Goal: Task Accomplishment & Management: Use online tool/utility

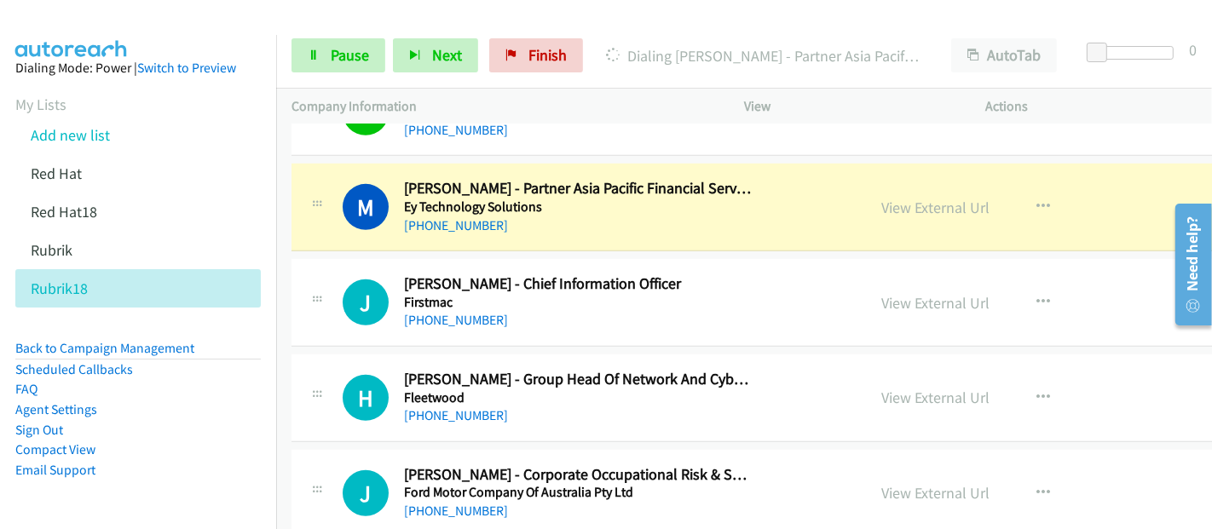
scroll to position [11742, 0]
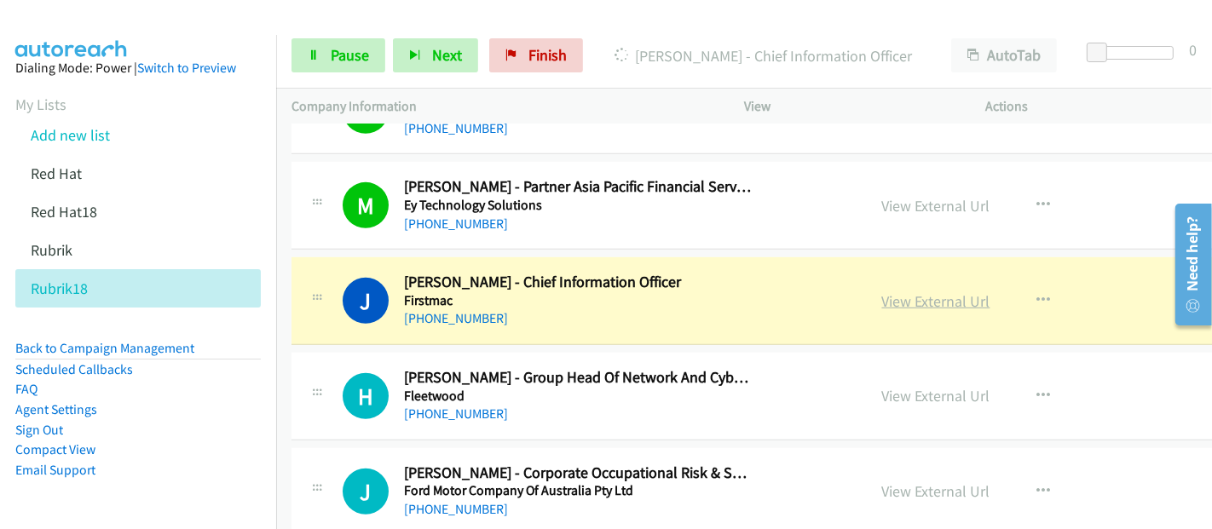
drag, startPoint x: 737, startPoint y: 273, endPoint x: 832, endPoint y: 272, distance: 94.6
click at [736, 292] on h5 "Firstmac" at bounding box center [578, 300] width 349 height 17
click at [882, 291] on link "View External Url" at bounding box center [936, 301] width 108 height 20
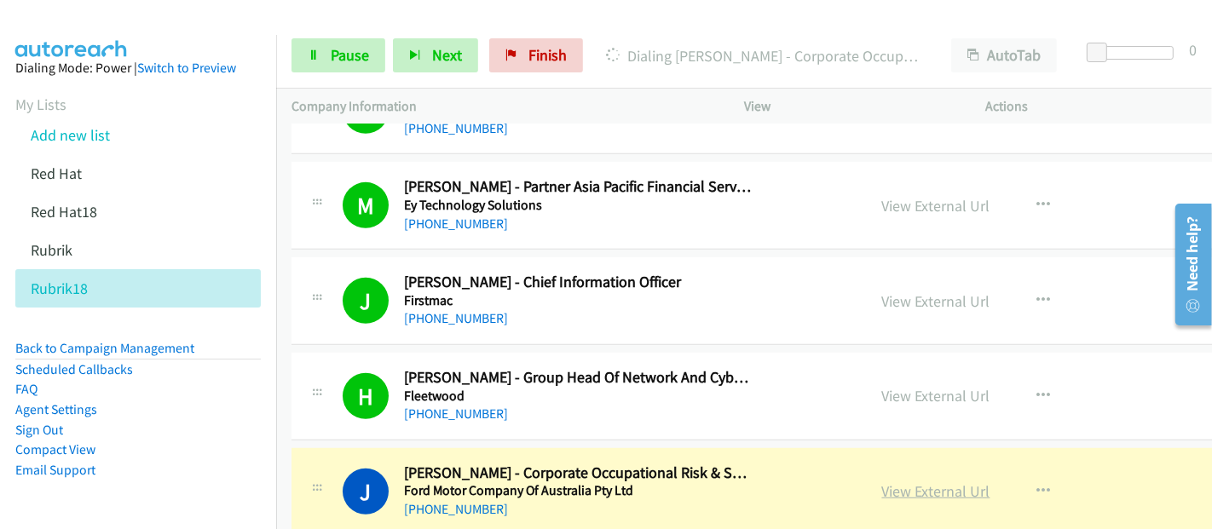
click at [892, 482] on link "View External Url" at bounding box center [936, 492] width 108 height 20
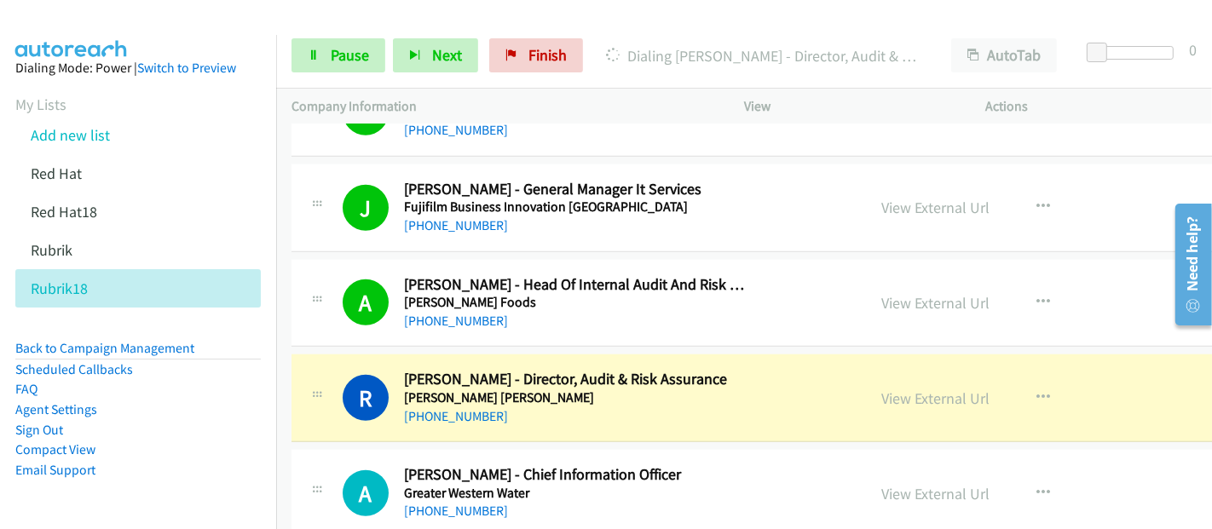
scroll to position [12216, 0]
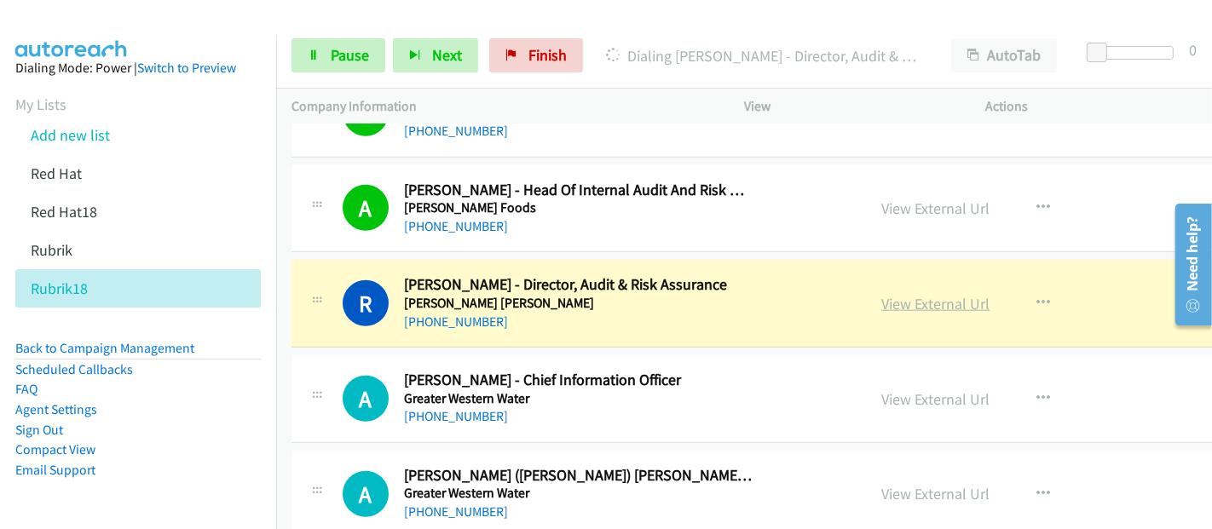
click at [882, 294] on link "View External Url" at bounding box center [936, 304] width 108 height 20
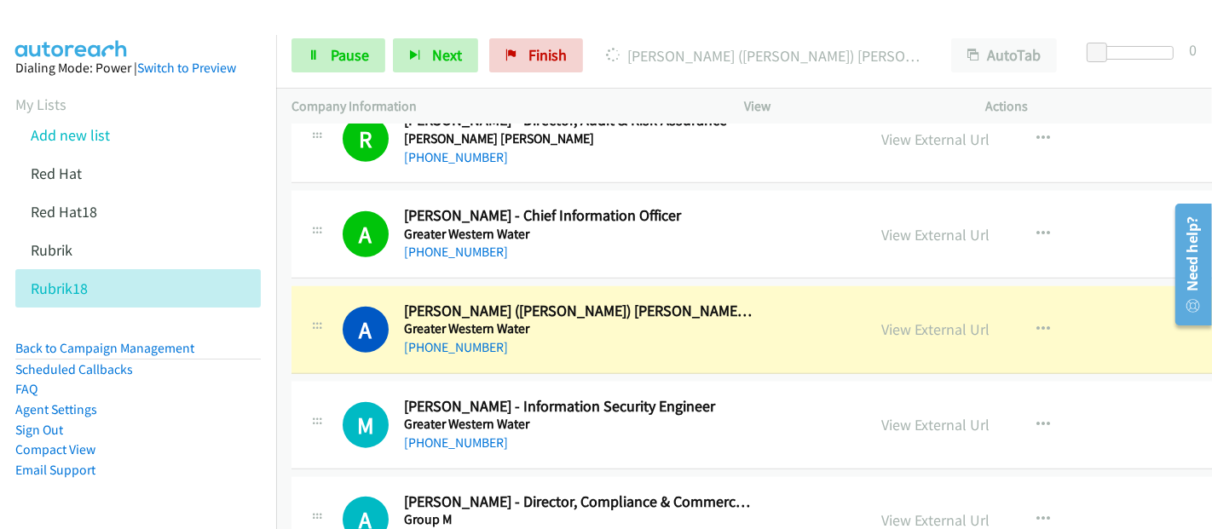
scroll to position [12405, 0]
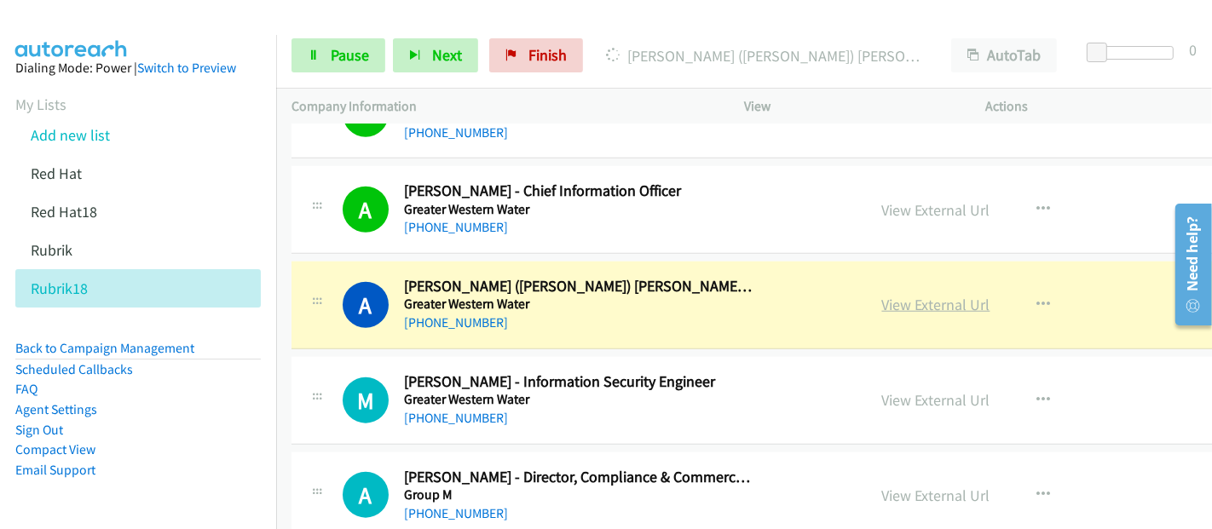
click at [883, 295] on link "View External Url" at bounding box center [936, 305] width 108 height 20
click at [334, 43] on link "Pause" at bounding box center [338, 55] width 94 height 34
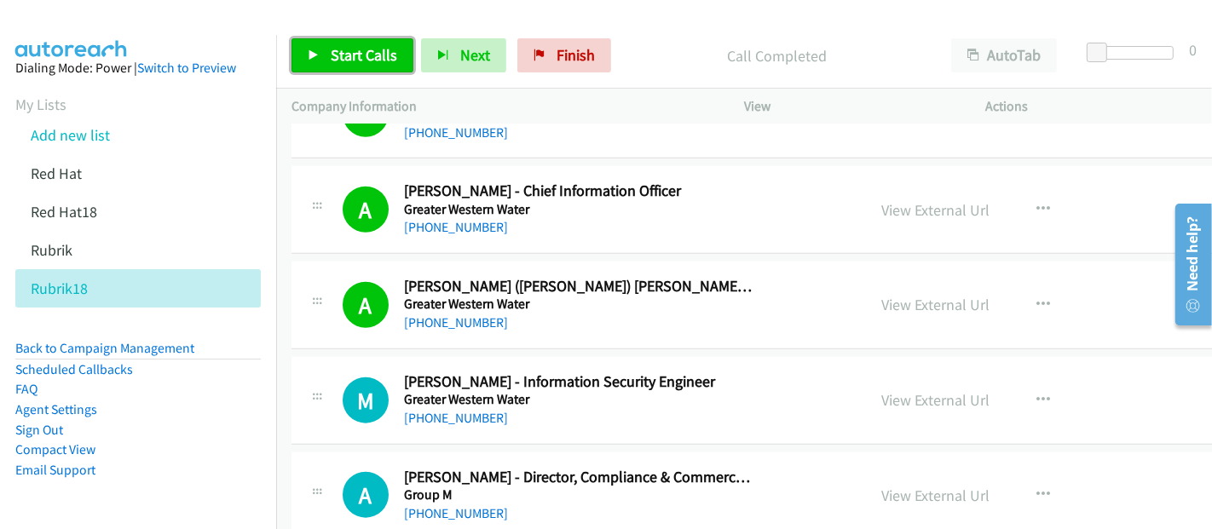
click at [346, 38] on link "Start Calls" at bounding box center [352, 55] width 122 height 34
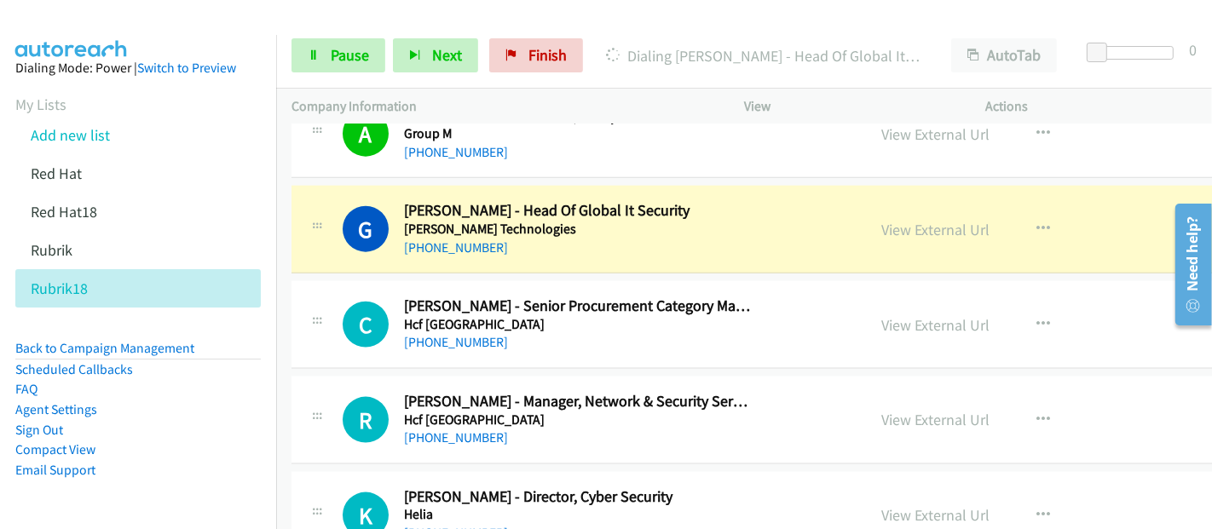
scroll to position [12785, 0]
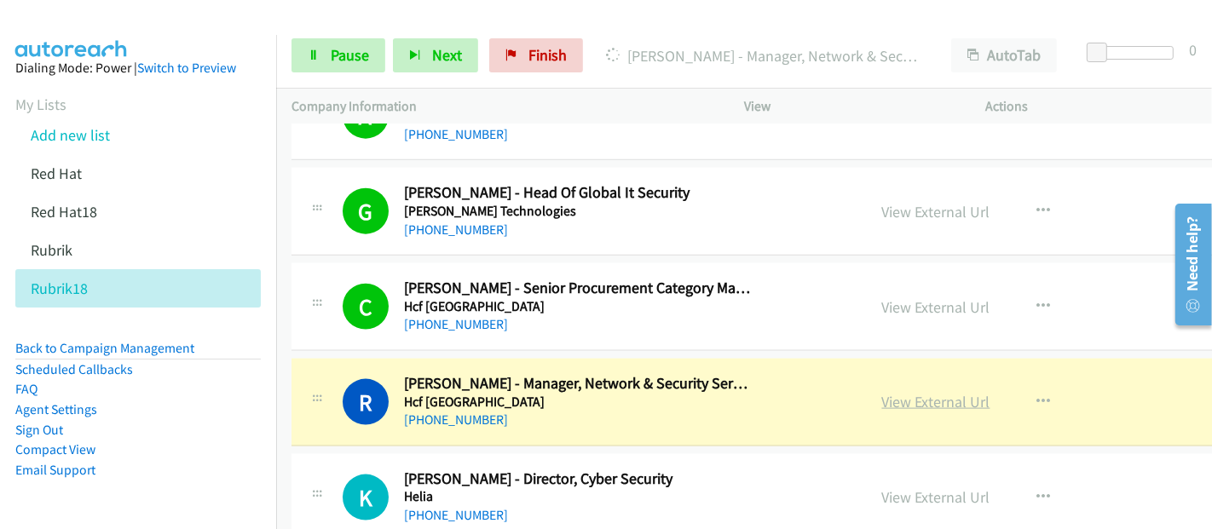
drag, startPoint x: 847, startPoint y: 368, endPoint x: 827, endPoint y: 370, distance: 20.5
click at [882, 392] on link "View External Url" at bounding box center [936, 402] width 108 height 20
click at [345, 52] on span "Pause" at bounding box center [350, 55] width 38 height 20
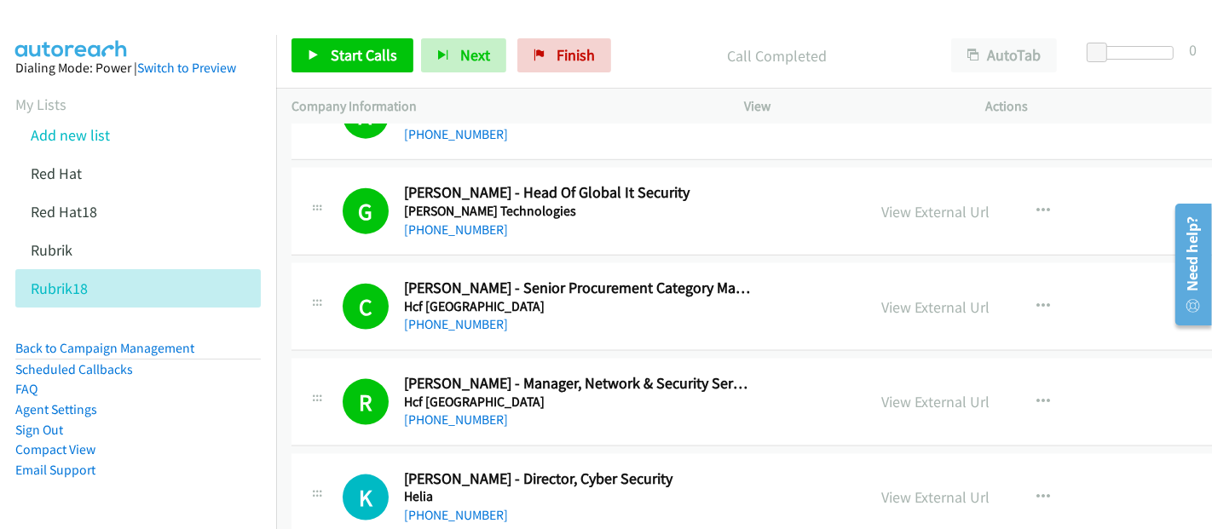
scroll to position [12879, 0]
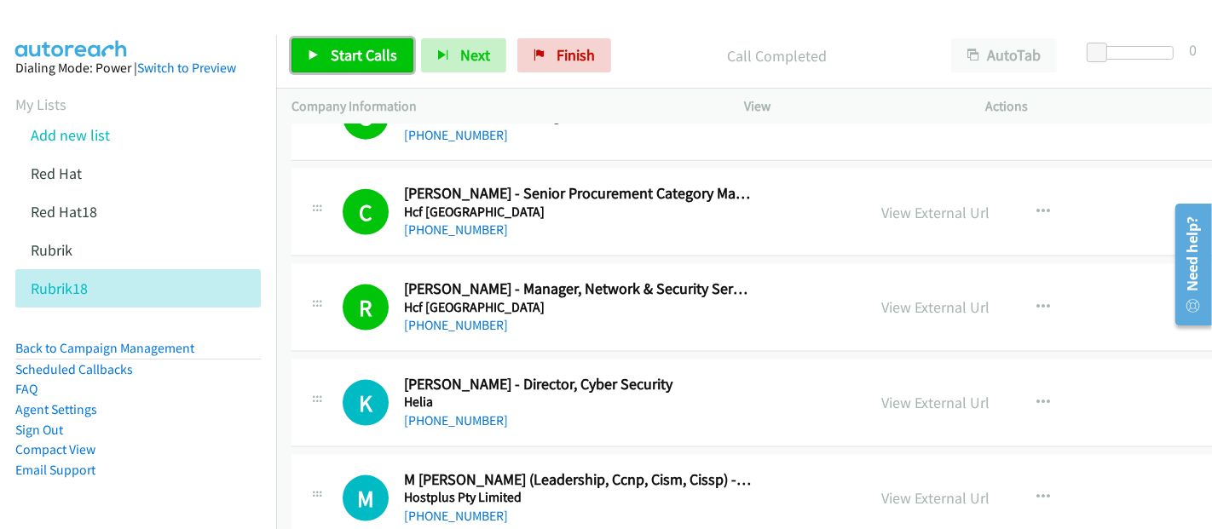
click at [369, 56] on span "Start Calls" at bounding box center [364, 55] width 66 height 20
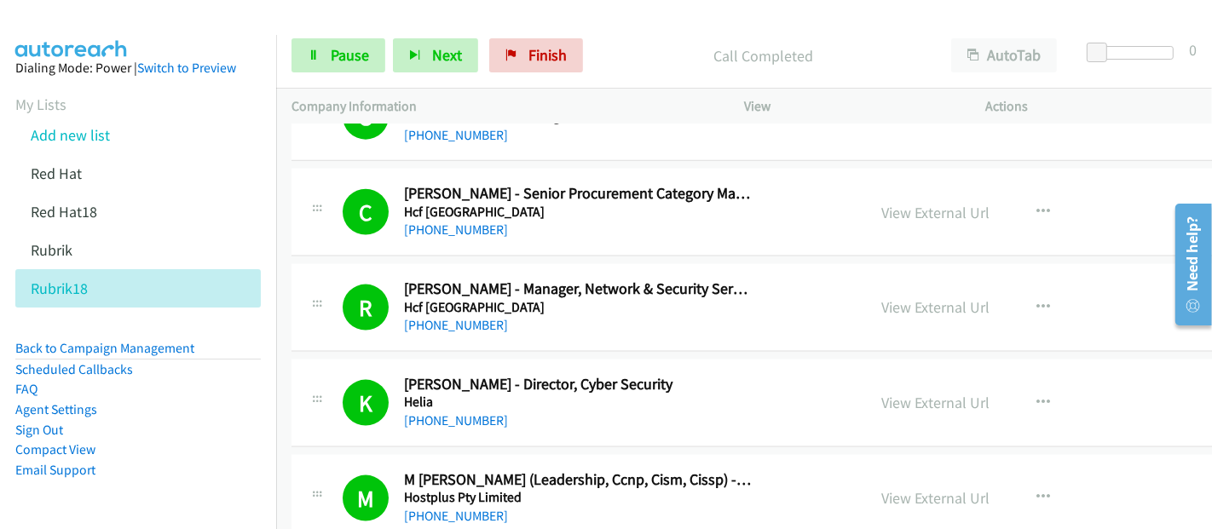
scroll to position [13163, 0]
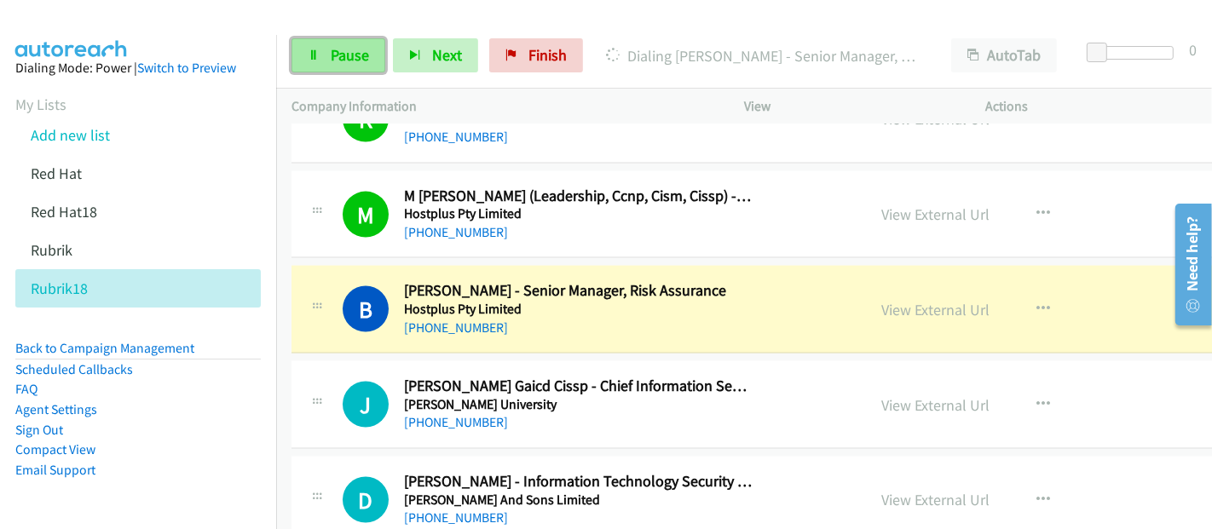
click at [343, 49] on span "Pause" at bounding box center [350, 55] width 38 height 20
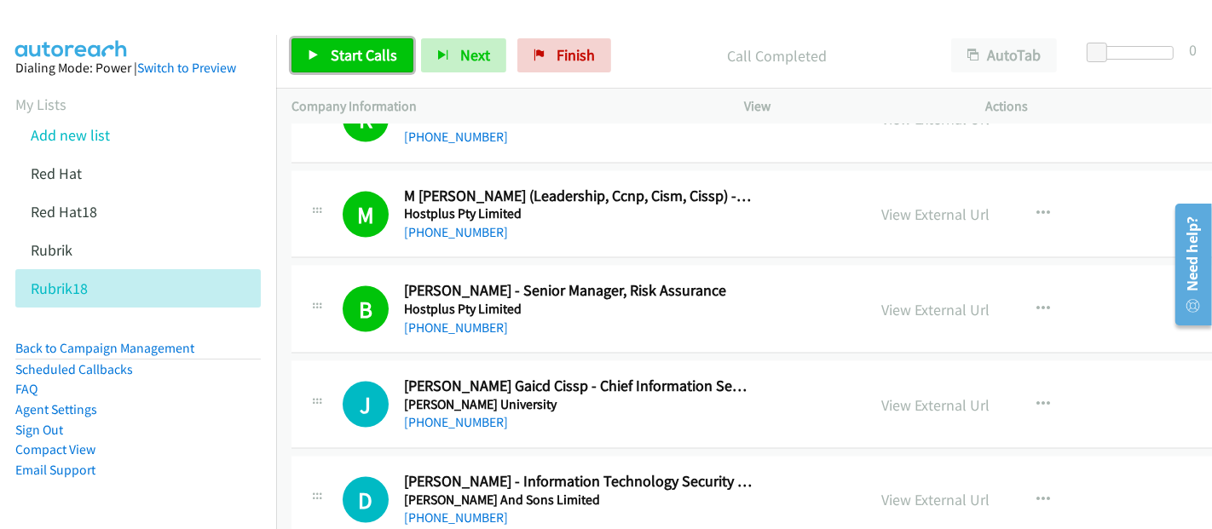
click at [368, 56] on span "Start Calls" at bounding box center [364, 55] width 66 height 20
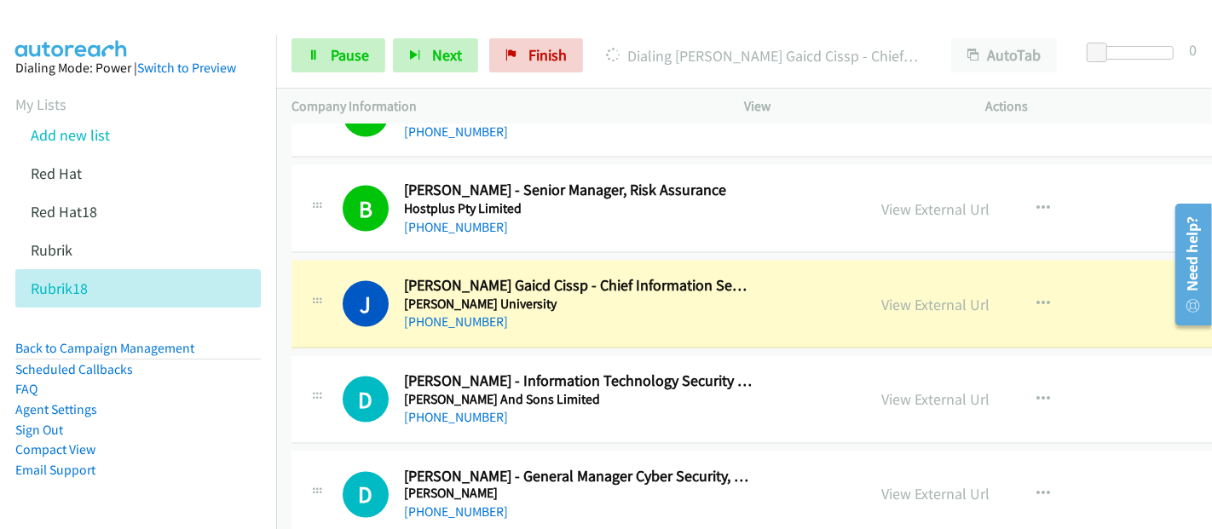
scroll to position [13352, 0]
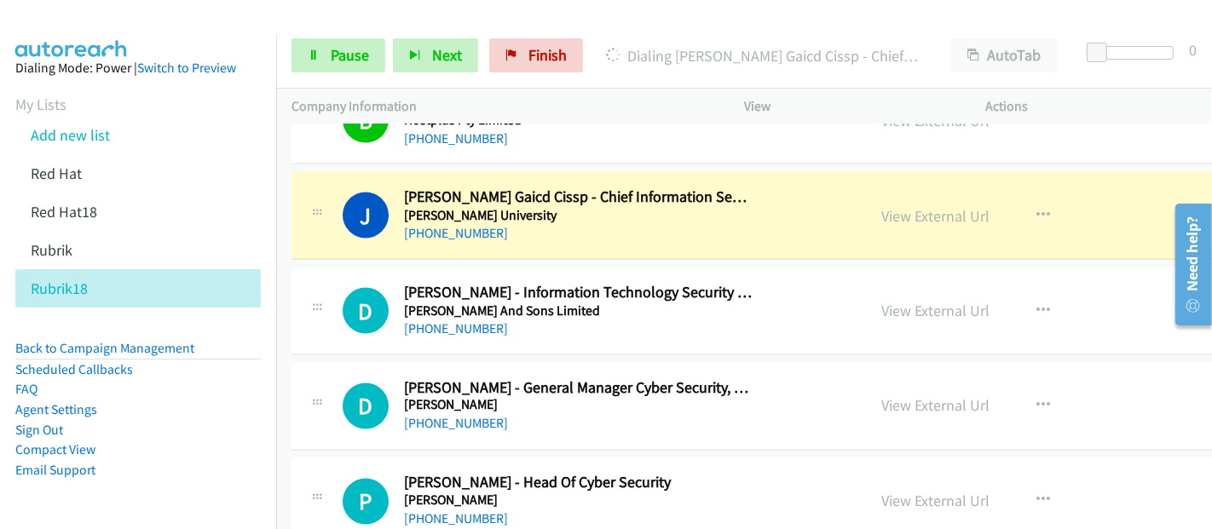
drag, startPoint x: 628, startPoint y: 192, endPoint x: 670, endPoint y: 185, distance: 42.3
click at [628, 223] on div "[PHONE_NUMBER]" at bounding box center [578, 233] width 349 height 20
click at [890, 206] on link "View External Url" at bounding box center [936, 216] width 108 height 20
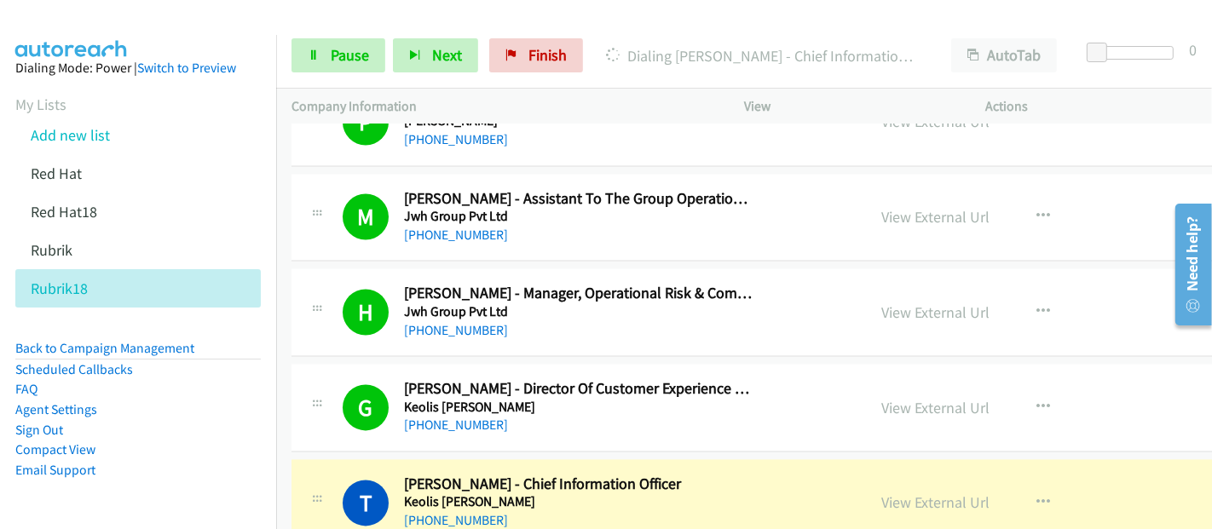
scroll to position [14015, 0]
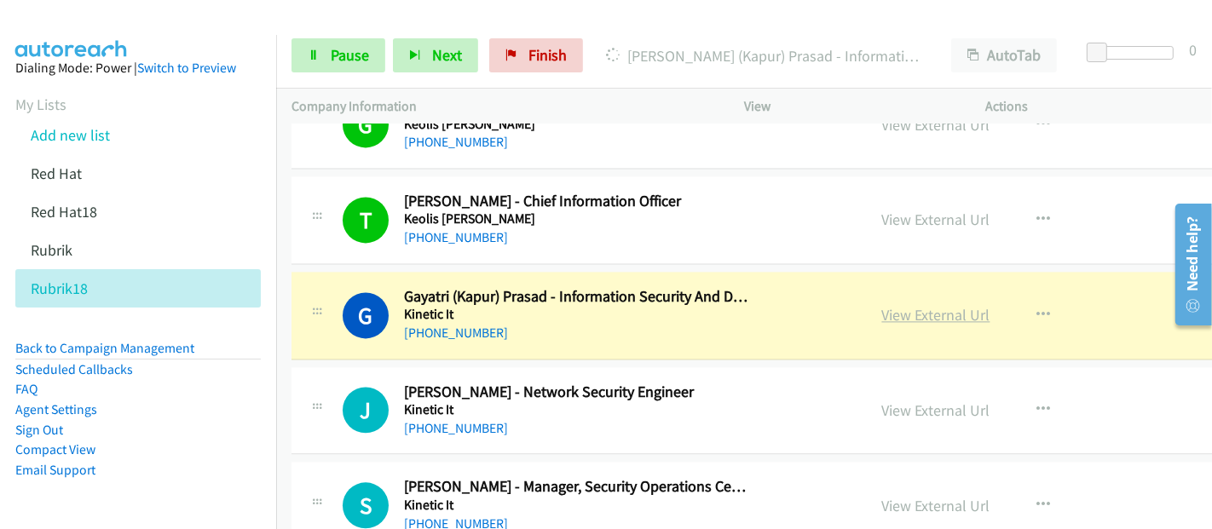
click at [882, 305] on link "View External Url" at bounding box center [936, 315] width 108 height 20
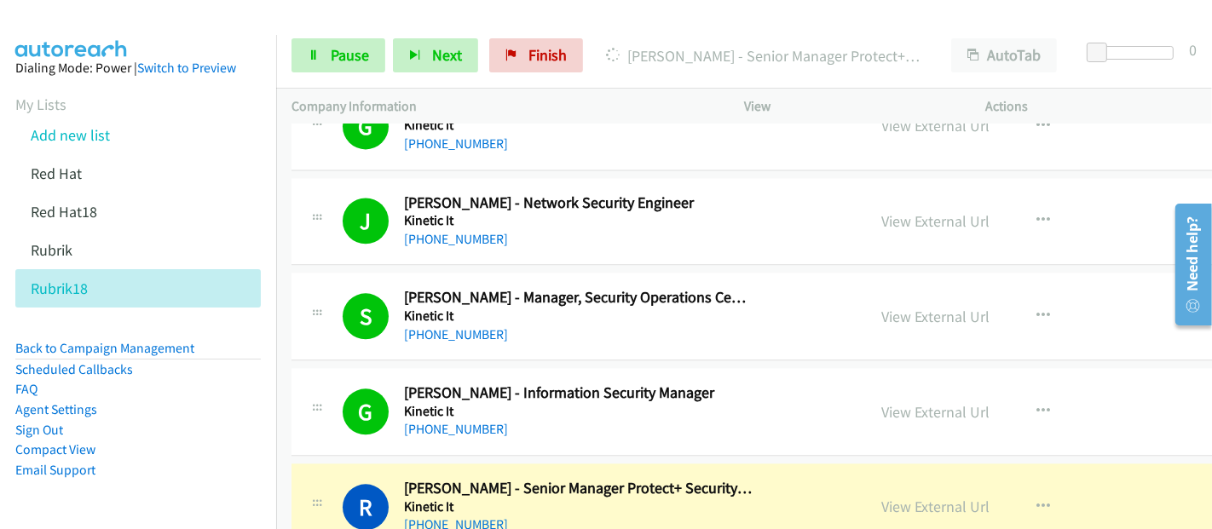
scroll to position [14299, 0]
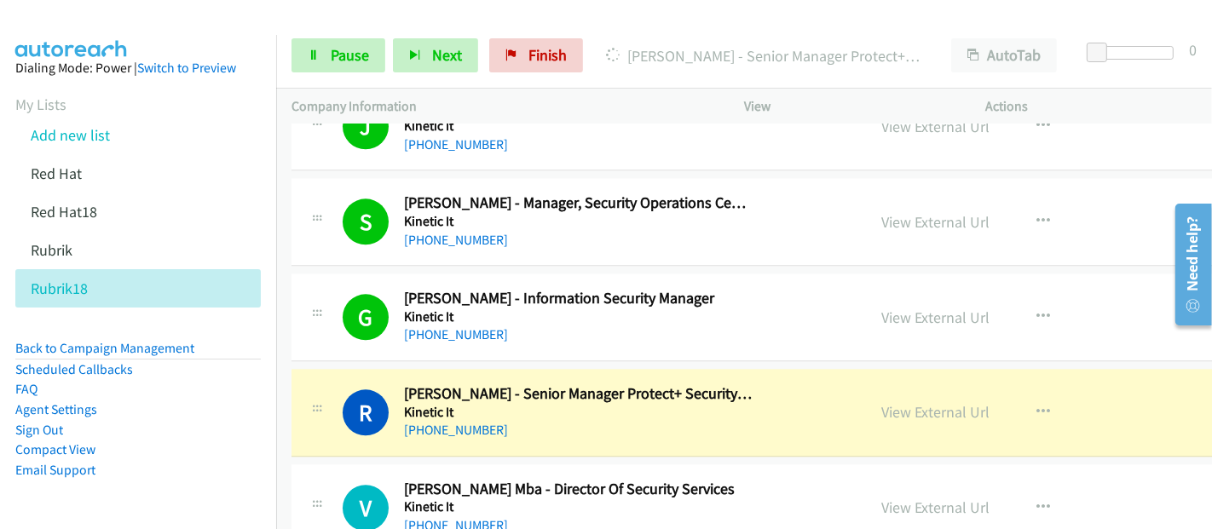
drag, startPoint x: 852, startPoint y: 380, endPoint x: 535, endPoint y: 528, distance: 349.7
click at [882, 402] on link "View External Url" at bounding box center [936, 412] width 108 height 20
click at [320, 65] on link "Pause" at bounding box center [338, 55] width 94 height 34
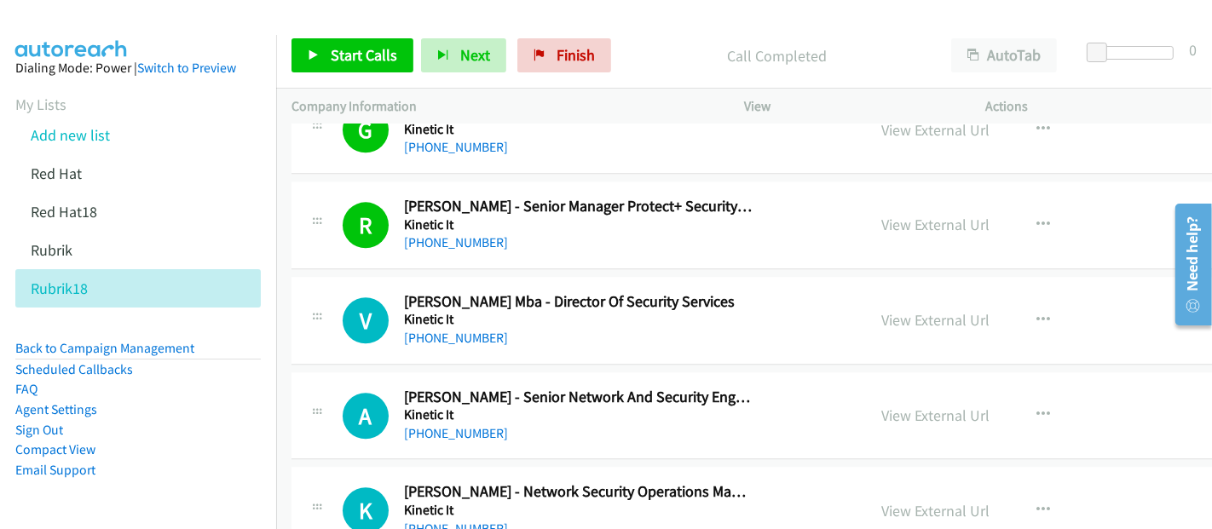
scroll to position [14394, 0]
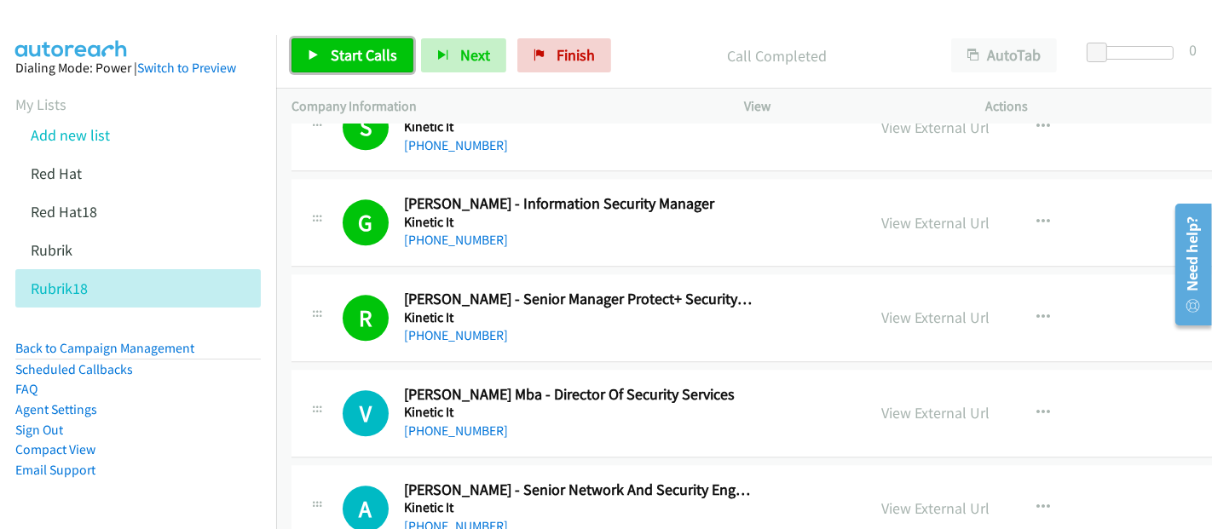
click at [374, 49] on span "Start Calls" at bounding box center [364, 55] width 66 height 20
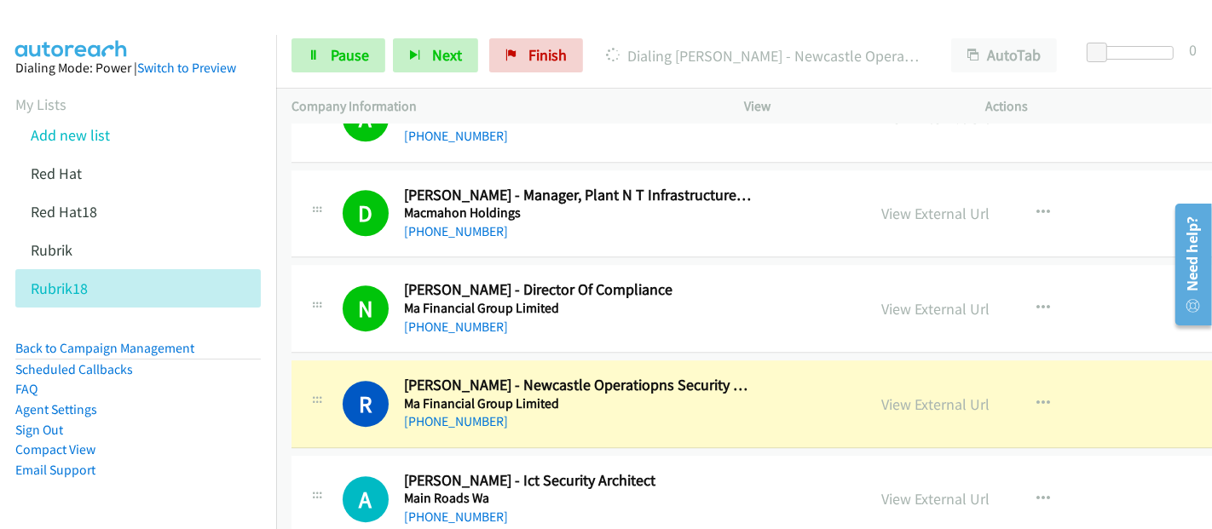
scroll to position [15436, 0]
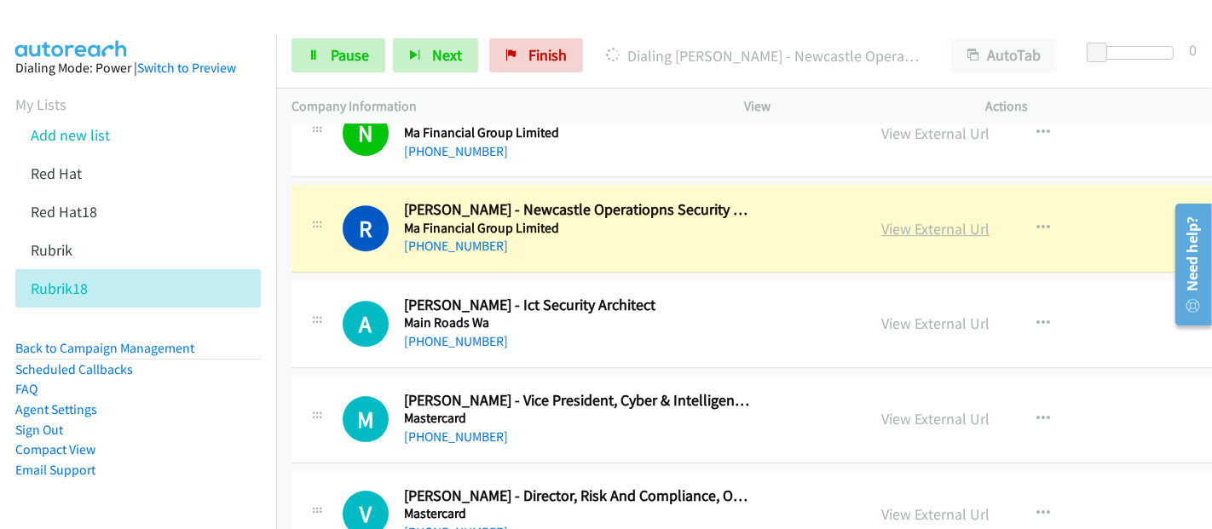
click at [882, 219] on link "View External Url" at bounding box center [936, 229] width 108 height 20
click at [343, 44] on link "Pause" at bounding box center [338, 55] width 94 height 34
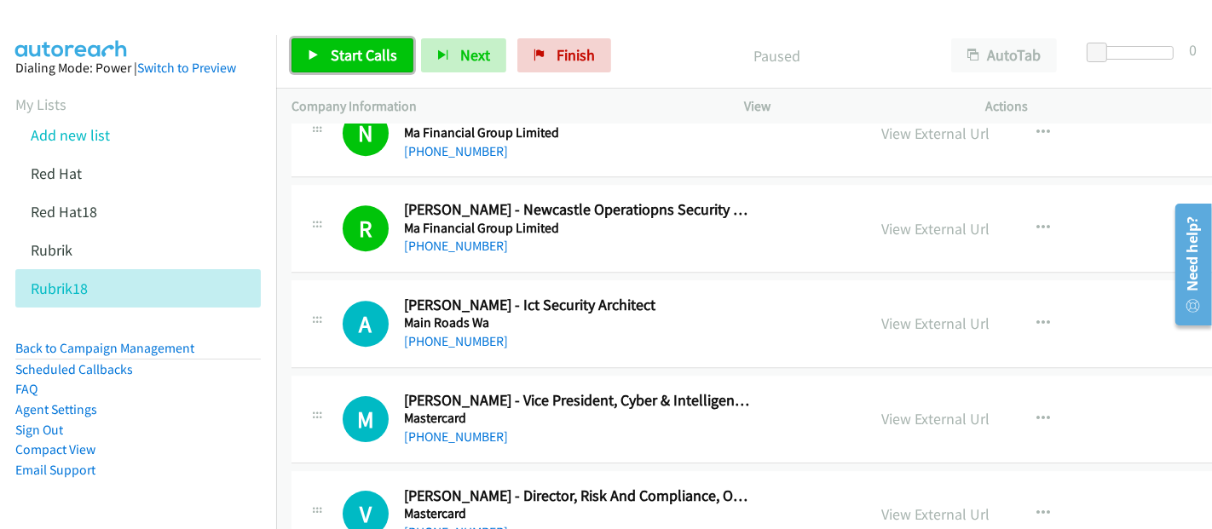
click at [343, 47] on span "Start Calls" at bounding box center [364, 55] width 66 height 20
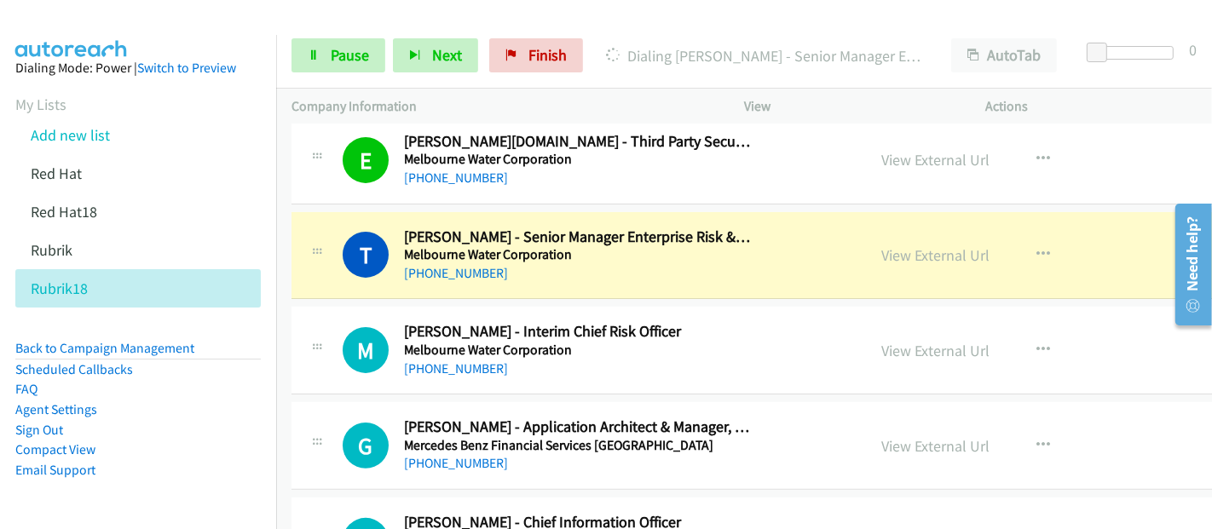
scroll to position [16762, 0]
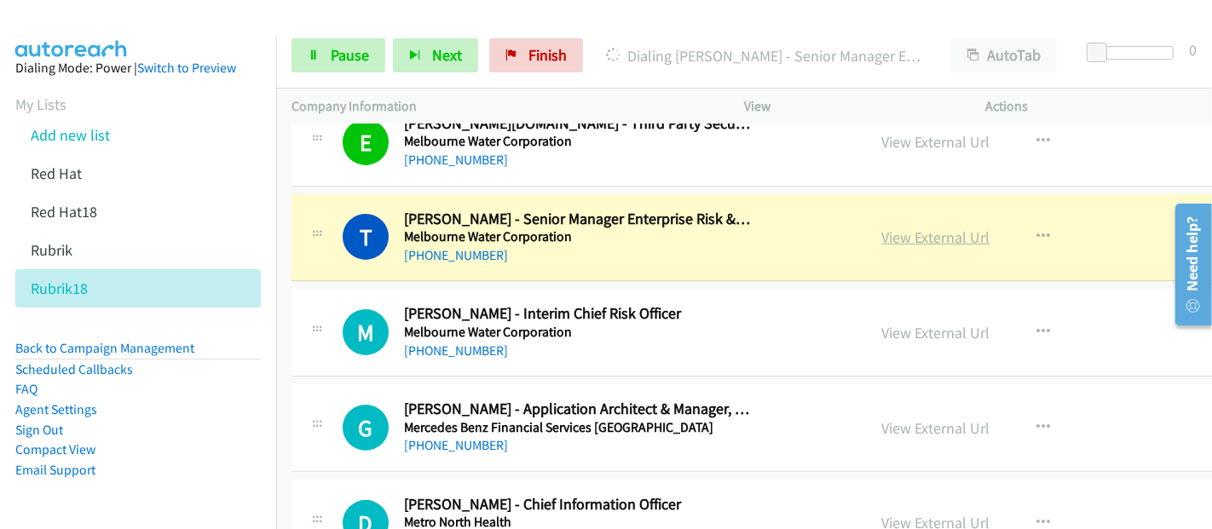
click at [882, 228] on link "View External Url" at bounding box center [936, 238] width 108 height 20
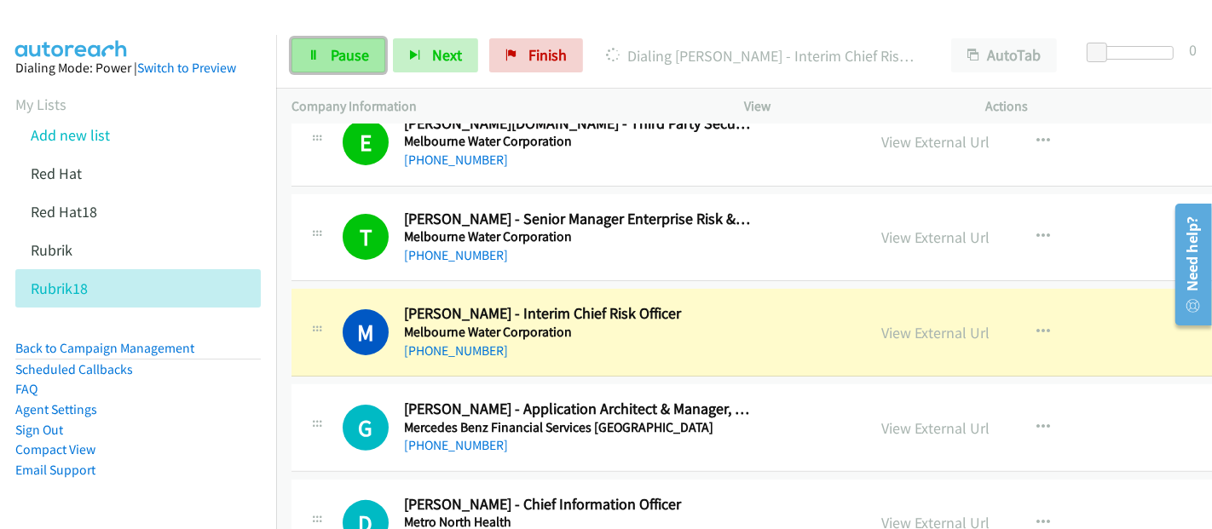
click at [332, 49] on span "Pause" at bounding box center [350, 55] width 38 height 20
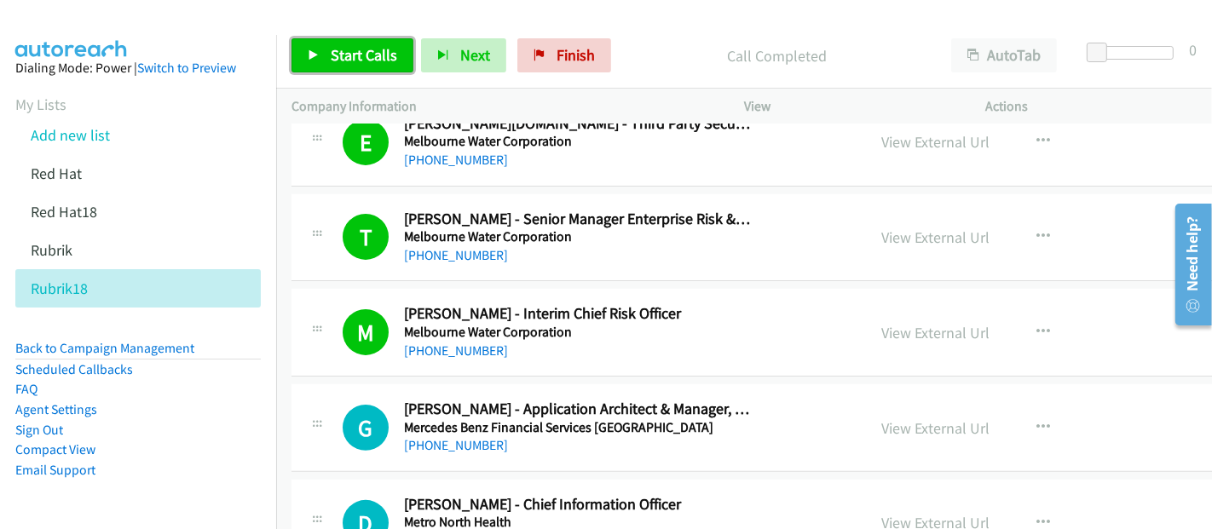
click at [375, 66] on link "Start Calls" at bounding box center [352, 55] width 122 height 34
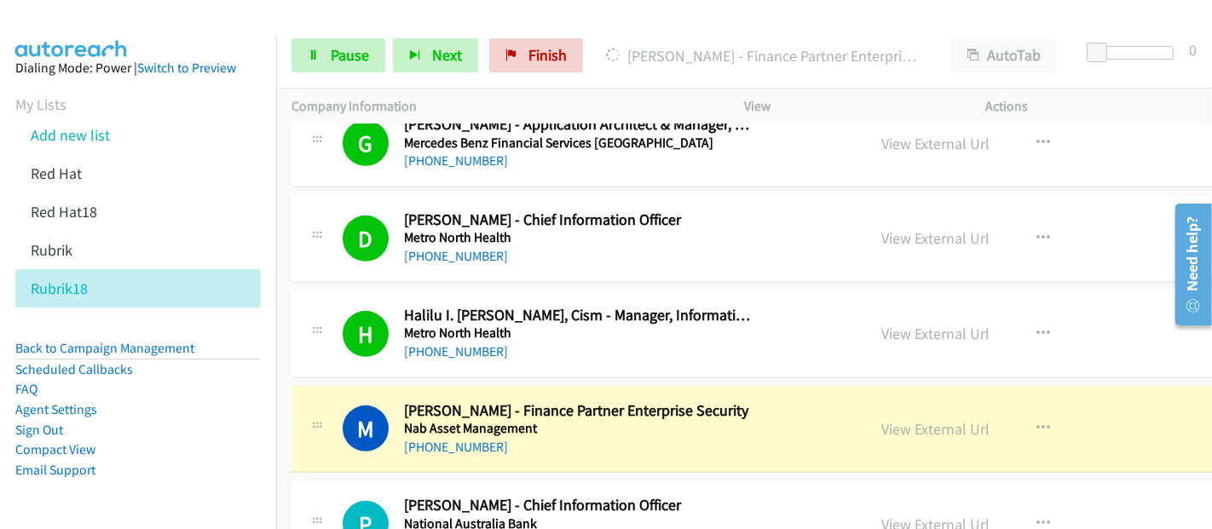
scroll to position [17235, 0]
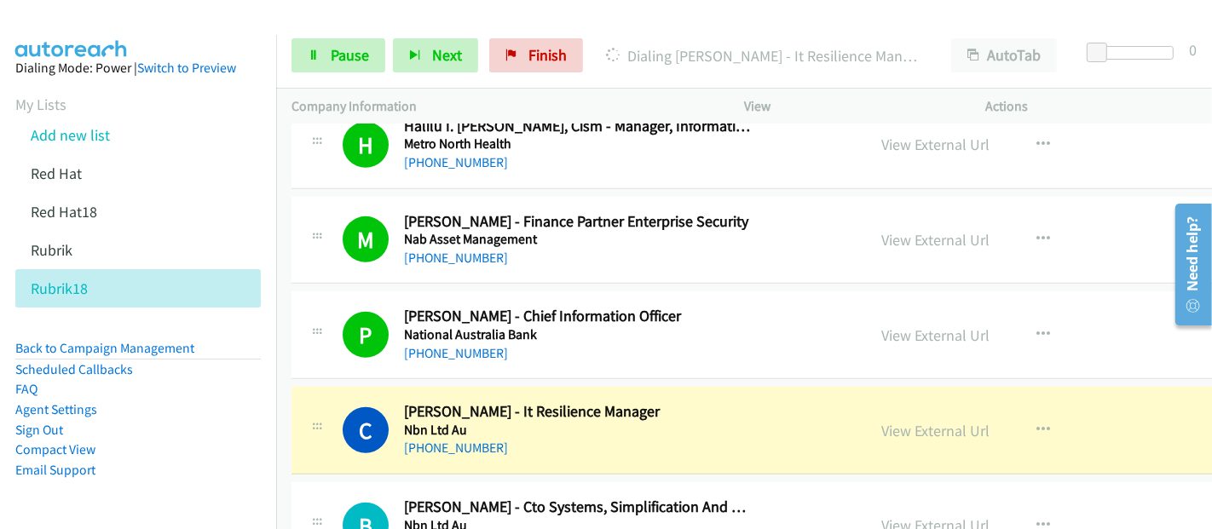
click at [780, 402] on div "C Callback Scheduled [PERSON_NAME] - It Resilience Manager Nbn Ltd Au [GEOGRAPH…" at bounding box center [597, 430] width 509 height 56
click at [882, 421] on link "View External Url" at bounding box center [936, 431] width 108 height 20
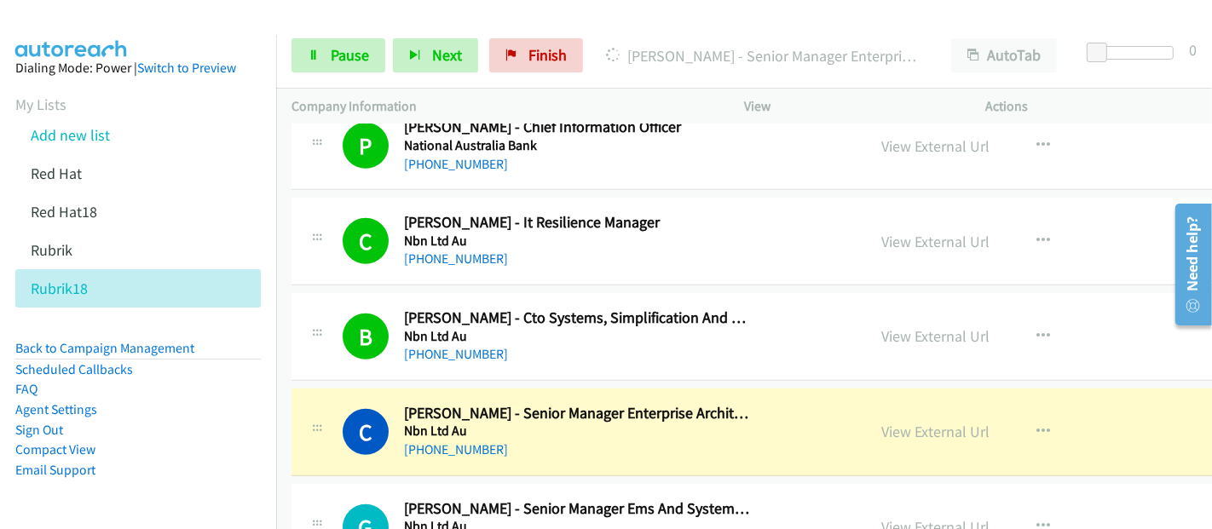
scroll to position [17614, 0]
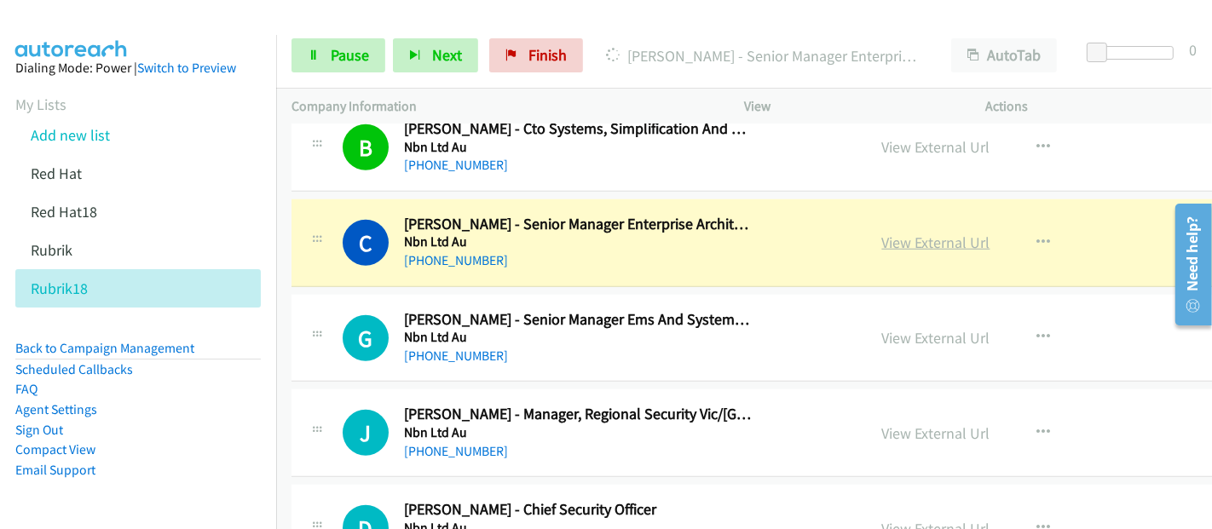
click at [903, 233] on link "View External Url" at bounding box center [936, 243] width 108 height 20
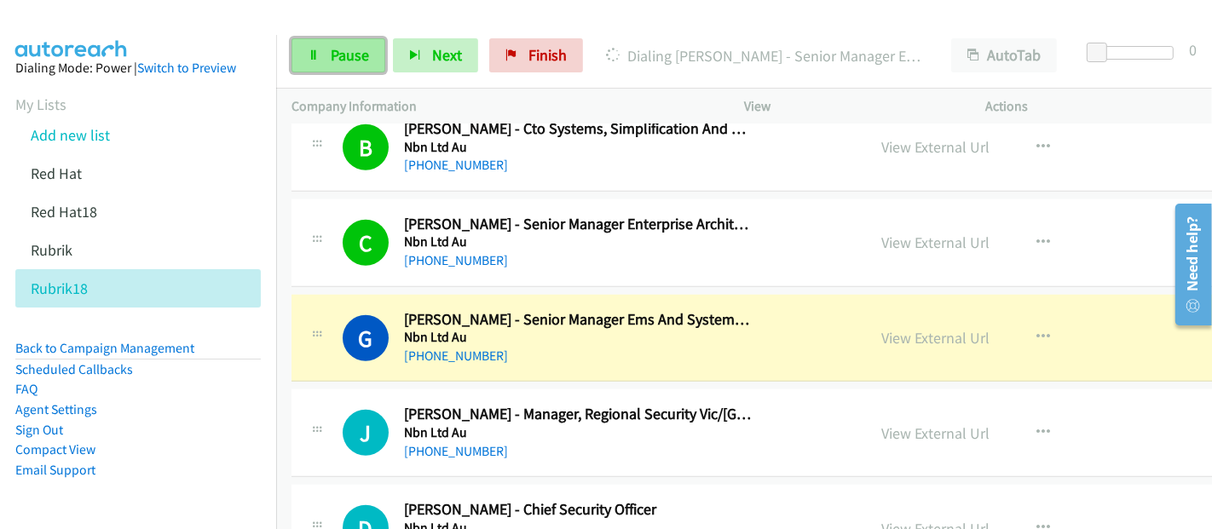
click at [331, 62] on span "Pause" at bounding box center [350, 55] width 38 height 20
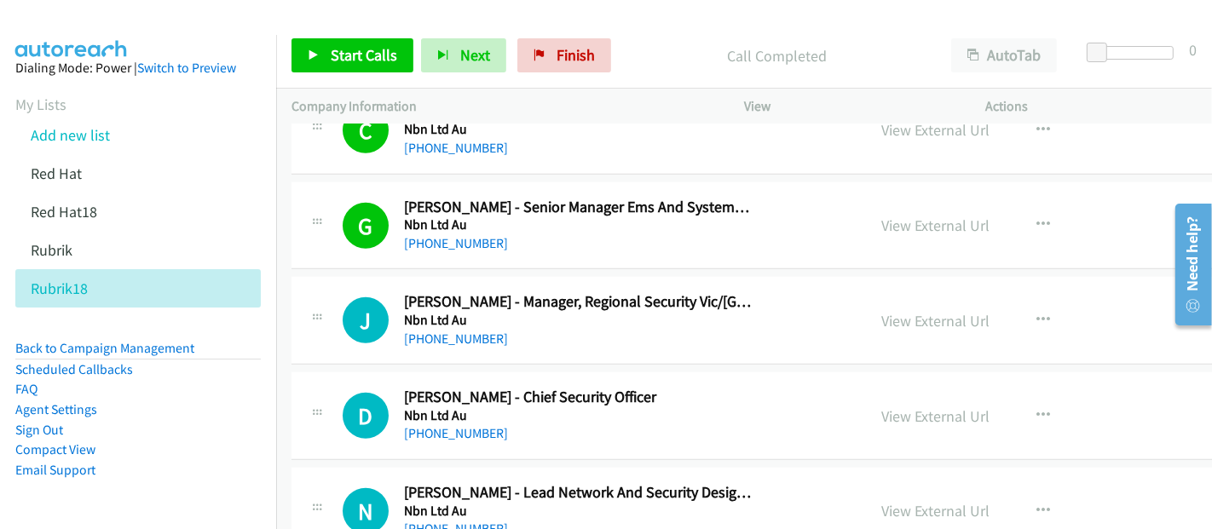
scroll to position [17708, 0]
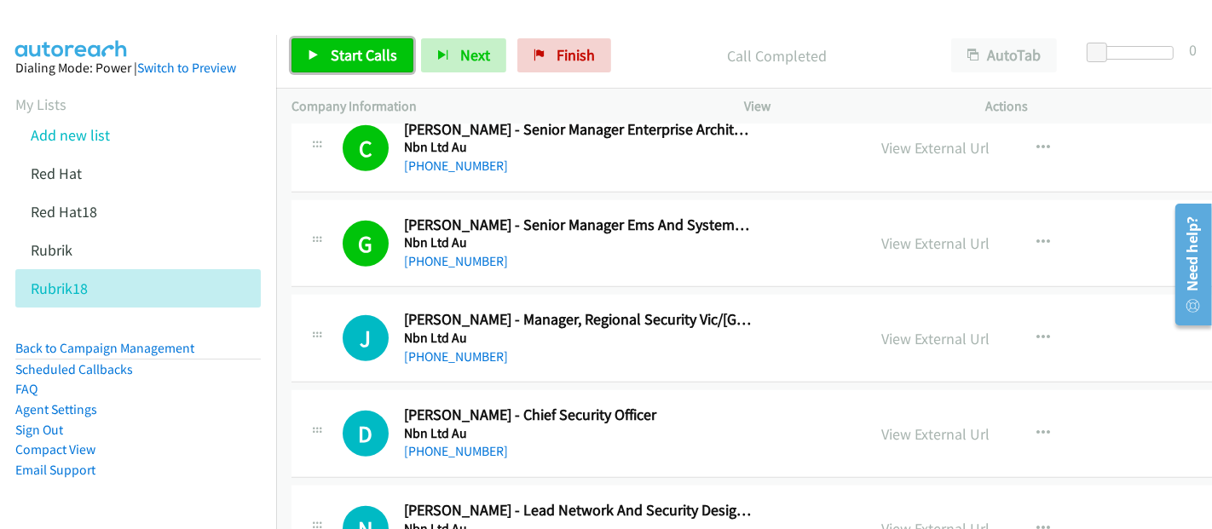
click at [362, 60] on span "Start Calls" at bounding box center [364, 55] width 66 height 20
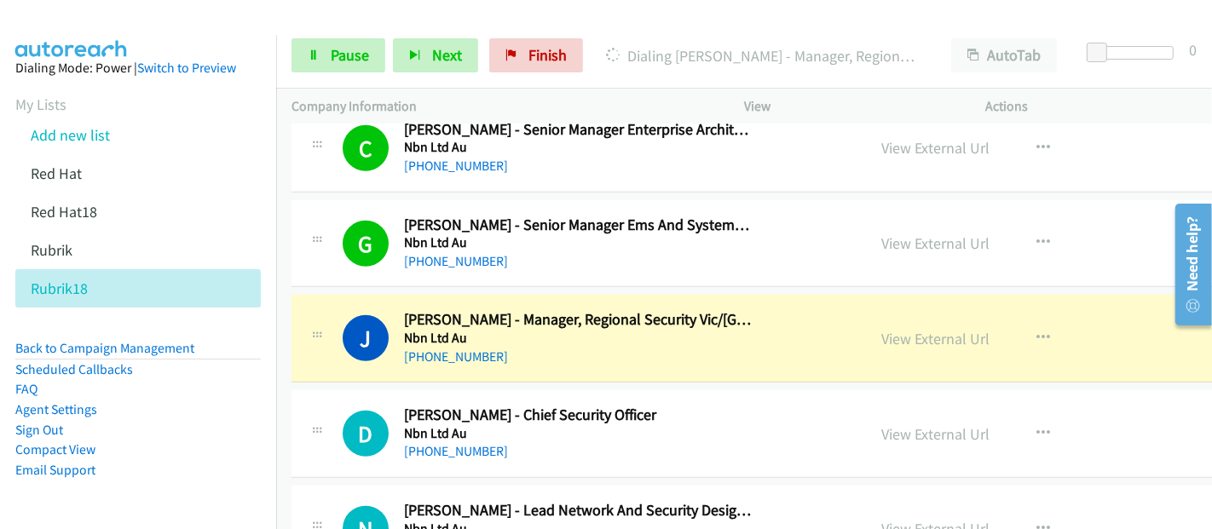
drag, startPoint x: 759, startPoint y: 310, endPoint x: 791, endPoint y: 311, distance: 32.4
click at [759, 310] on div "J Callback Scheduled [PERSON_NAME] - Manager, Regional Security Vic/Tas Nbn Ltd…" at bounding box center [597, 338] width 509 height 56
click at [882, 329] on link "View External Url" at bounding box center [936, 339] width 108 height 20
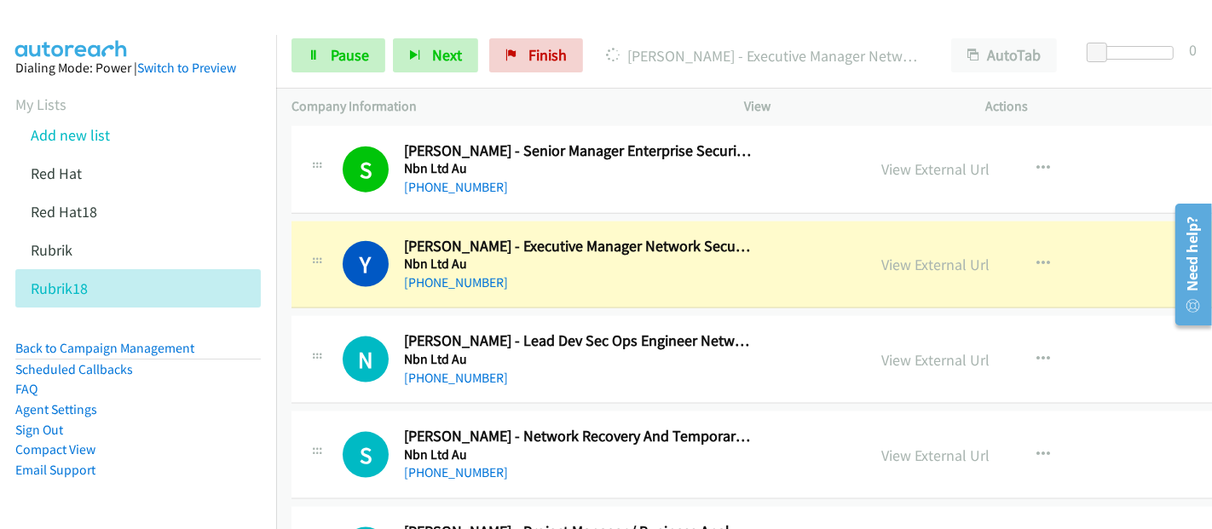
scroll to position [18277, 0]
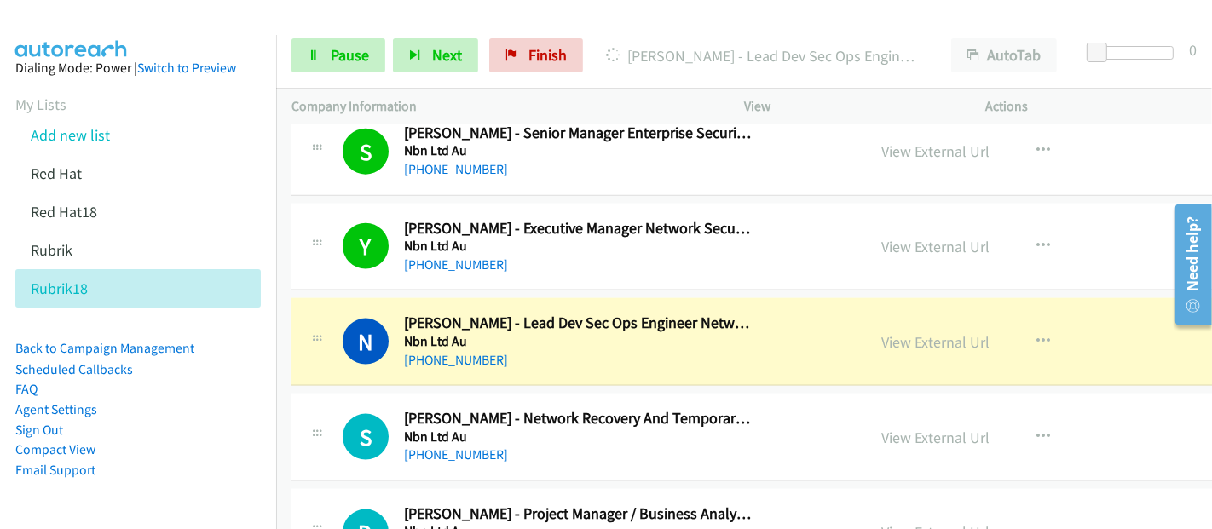
drag, startPoint x: 838, startPoint y: 297, endPoint x: 815, endPoint y: 329, distance: 39.0
click at [882, 332] on link "View External Url" at bounding box center [936, 342] width 108 height 20
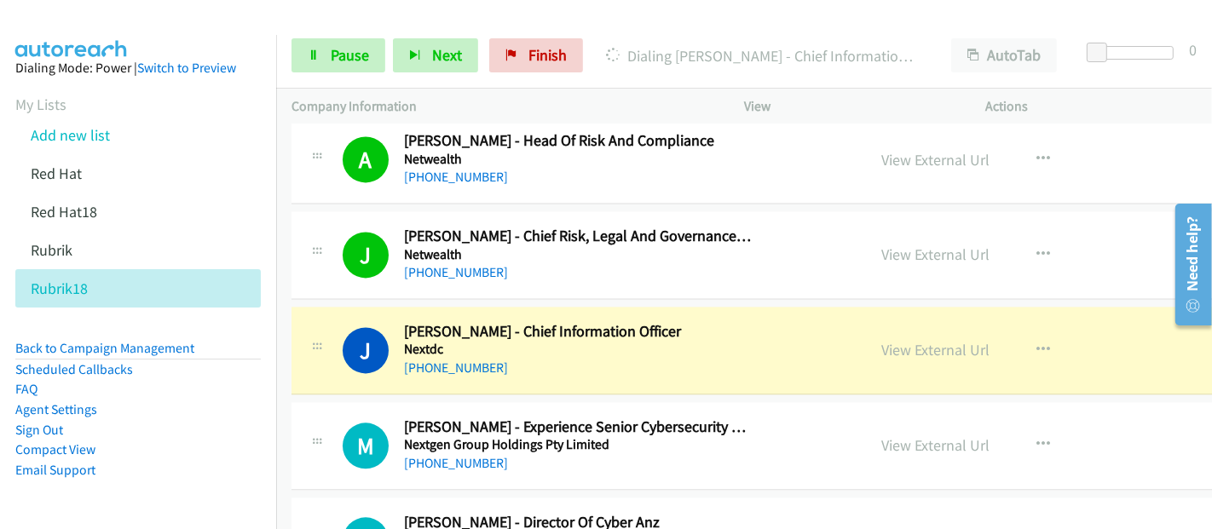
scroll to position [19603, 0]
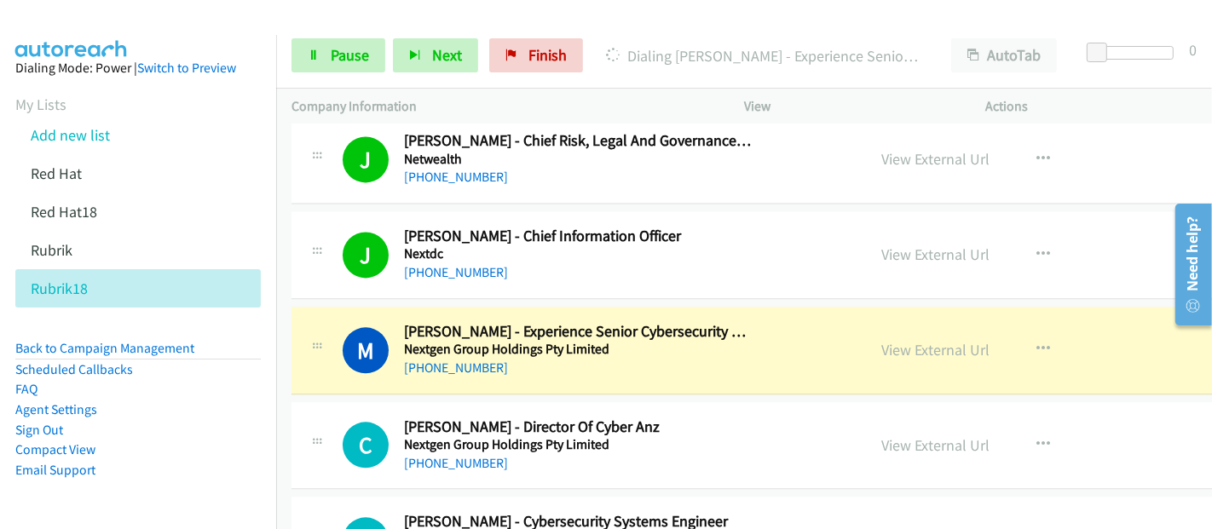
click at [805, 322] on div "M Callback Scheduled [PERSON_NAME] - Experience Senior Cybersecurity Solutions …" at bounding box center [578, 350] width 575 height 56
click at [882, 340] on link "View External Url" at bounding box center [936, 350] width 108 height 20
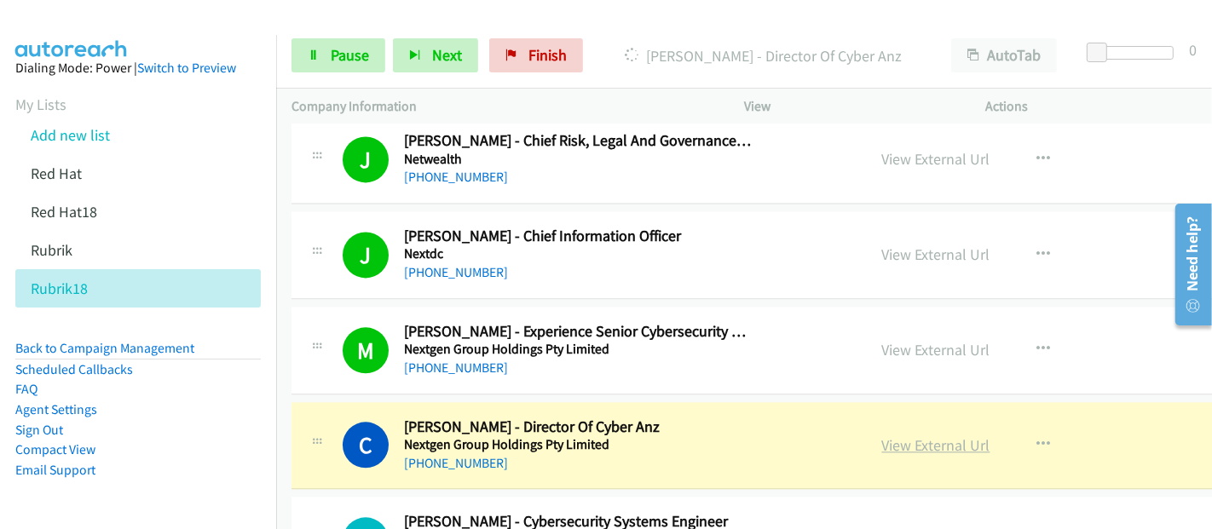
click at [882, 436] on link "View External Url" at bounding box center [936, 446] width 108 height 20
click at [334, 45] on span "Pause" at bounding box center [350, 55] width 38 height 20
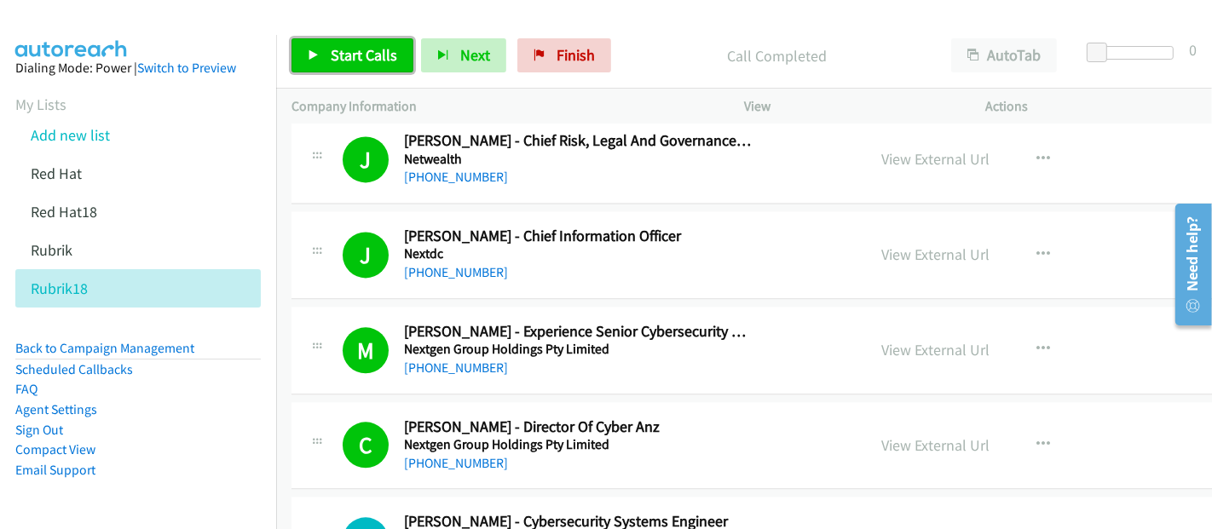
click at [352, 47] on span "Start Calls" at bounding box center [364, 55] width 66 height 20
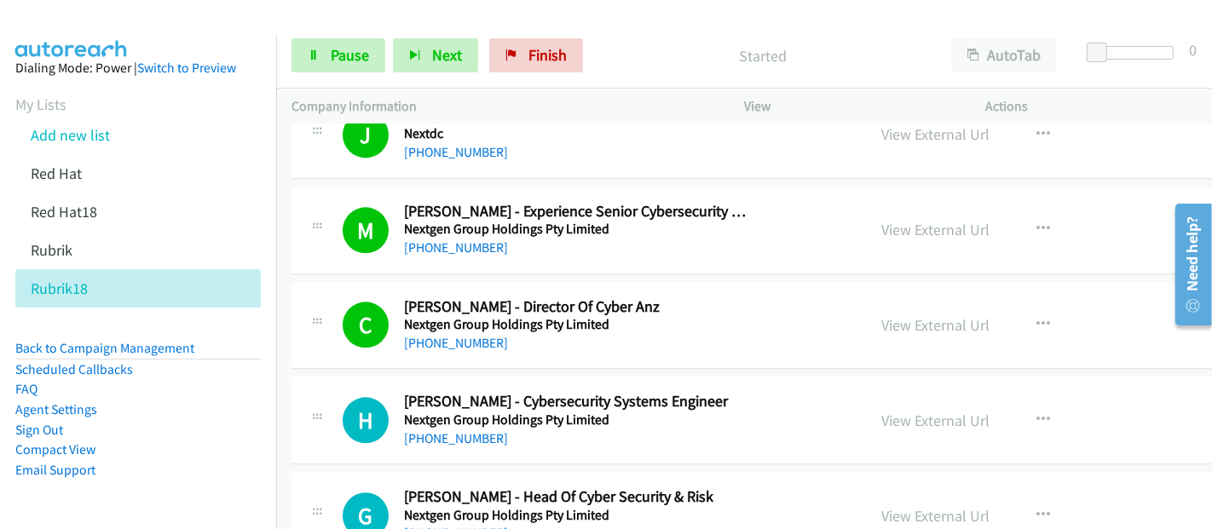
scroll to position [19792, 0]
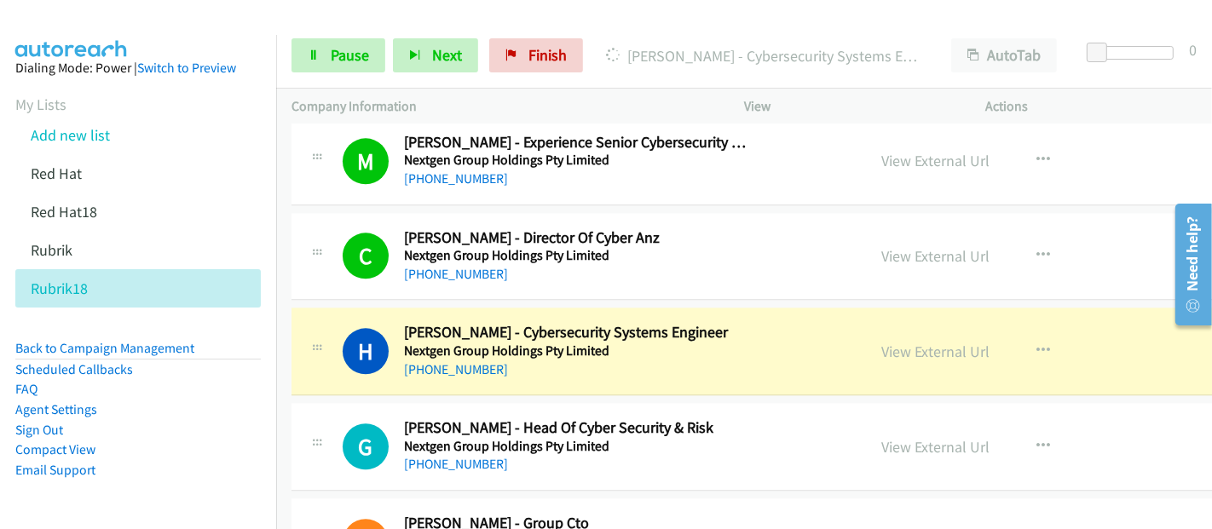
click at [785, 323] on div "H Callback Scheduled [PERSON_NAME] - Cybersecurity Systems Engineer Nextgen Gro…" at bounding box center [597, 351] width 509 height 56
click at [882, 342] on link "View External Url" at bounding box center [936, 352] width 108 height 20
click at [333, 55] on span "Pause" at bounding box center [350, 55] width 38 height 20
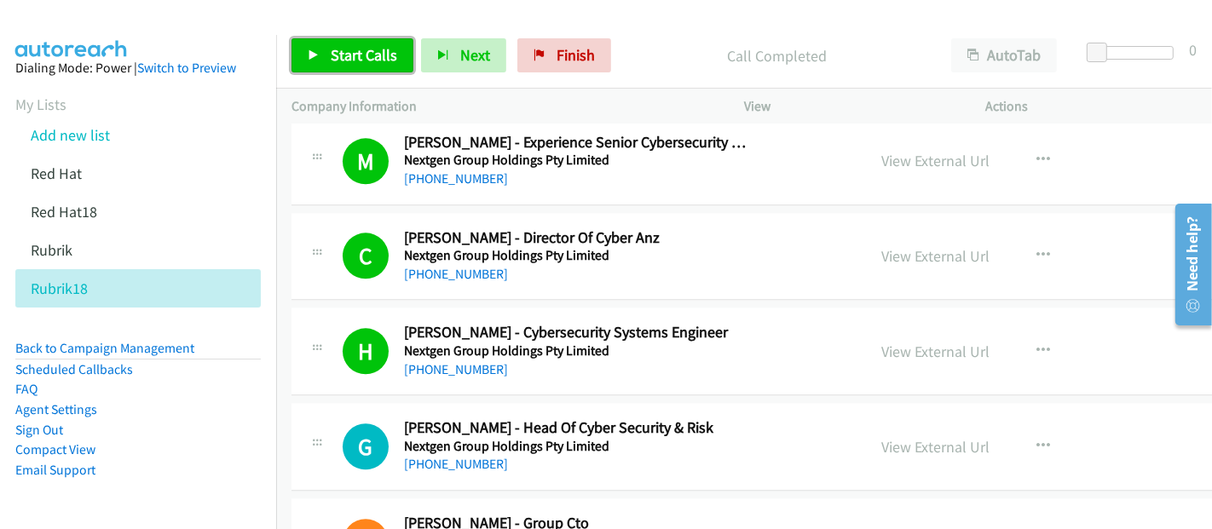
click at [355, 47] on span "Start Calls" at bounding box center [364, 55] width 66 height 20
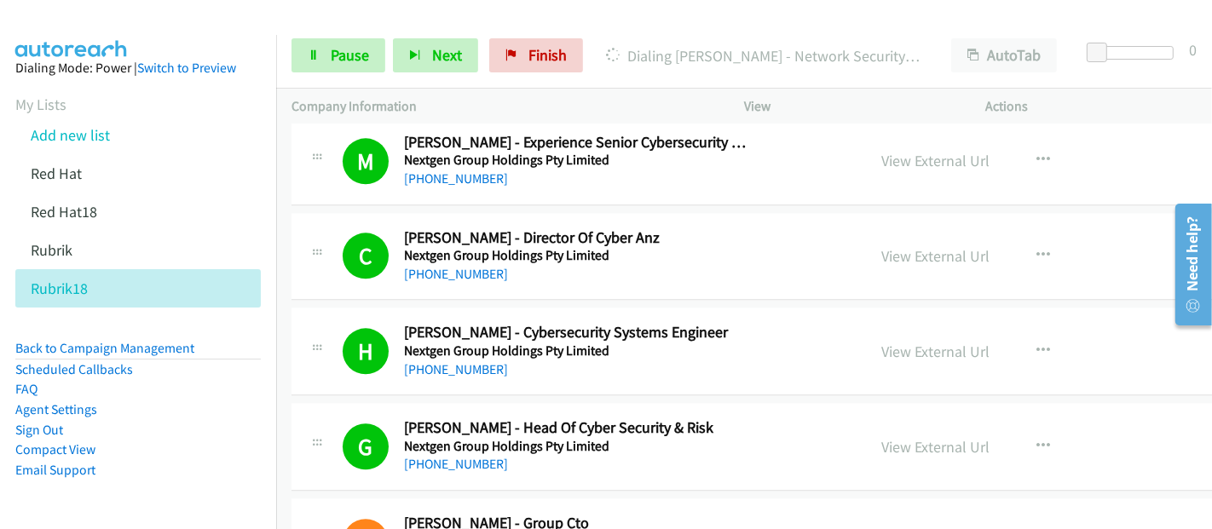
scroll to position [19982, 0]
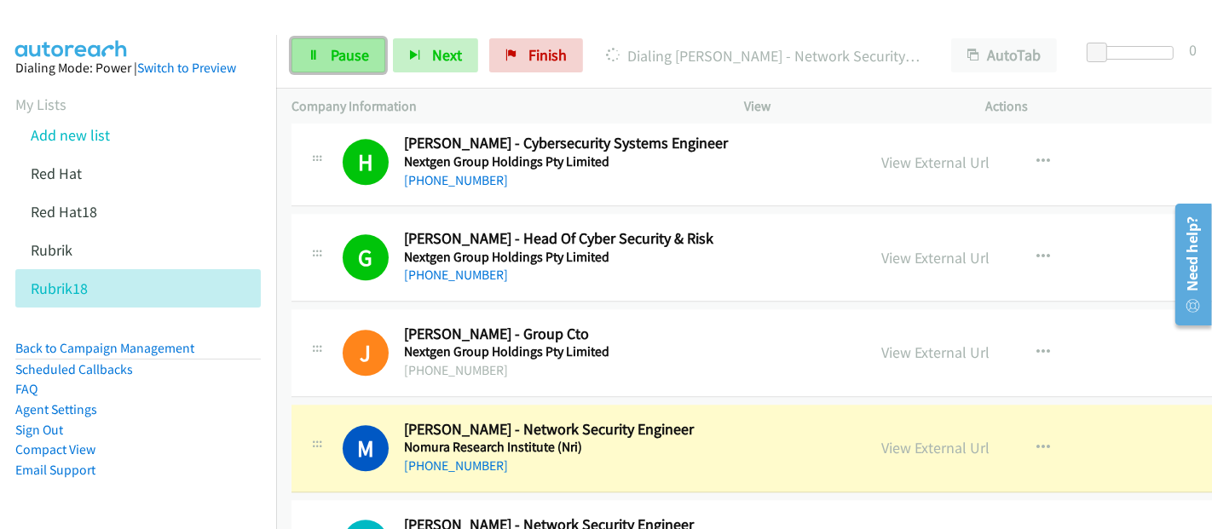
click at [364, 64] on span "Pause" at bounding box center [350, 55] width 38 height 20
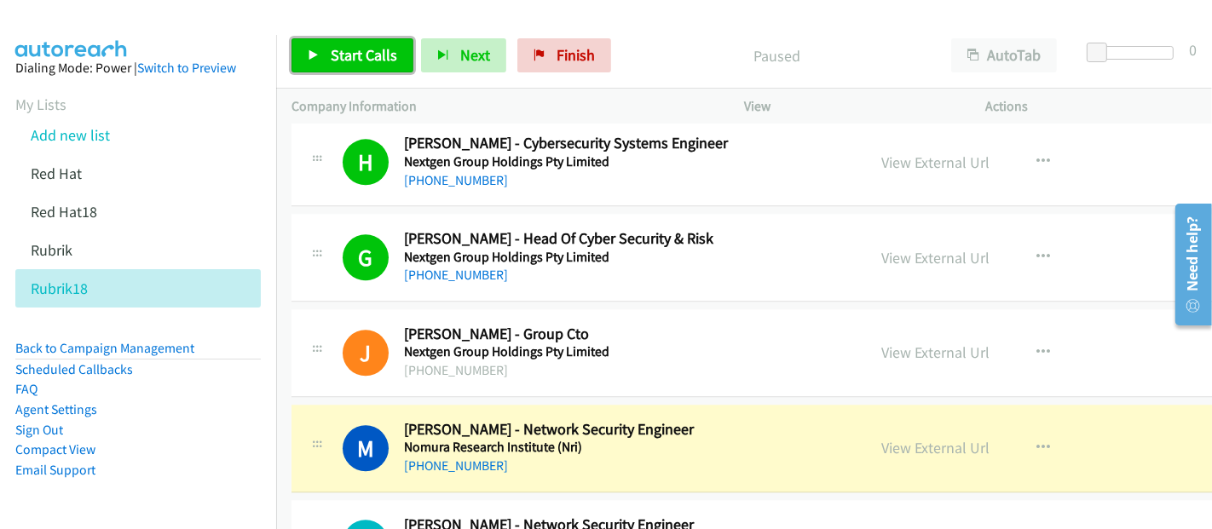
click at [364, 64] on span "Start Calls" at bounding box center [364, 55] width 66 height 20
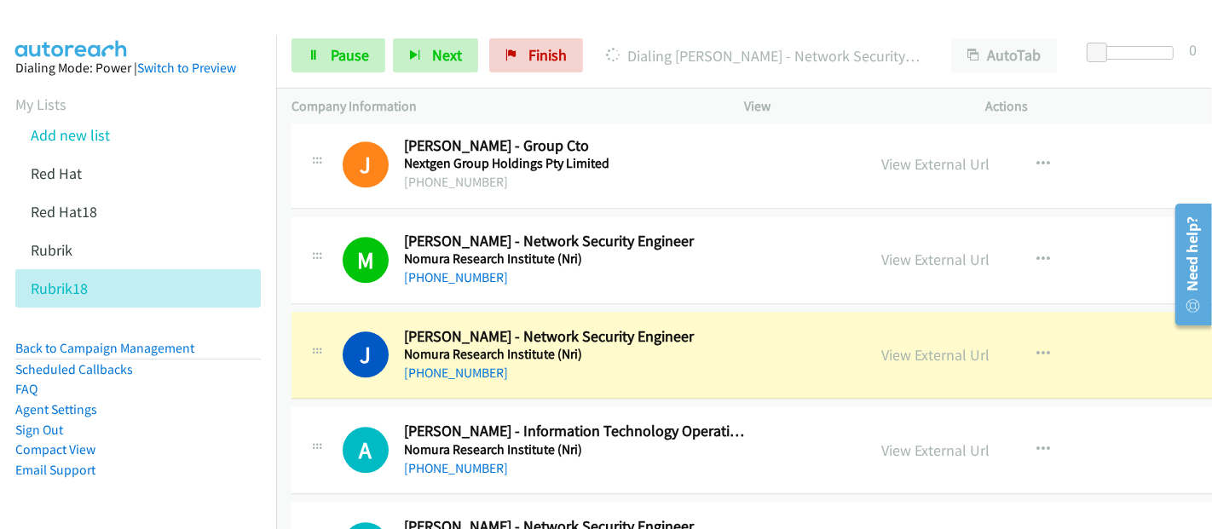
scroll to position [20171, 0]
drag, startPoint x: 731, startPoint y: 304, endPoint x: 837, endPoint y: 320, distance: 106.8
click at [731, 345] on h5 "Nomura Research Institute (Nri)" at bounding box center [578, 353] width 349 height 17
click at [882, 344] on link "View External Url" at bounding box center [936, 354] width 108 height 20
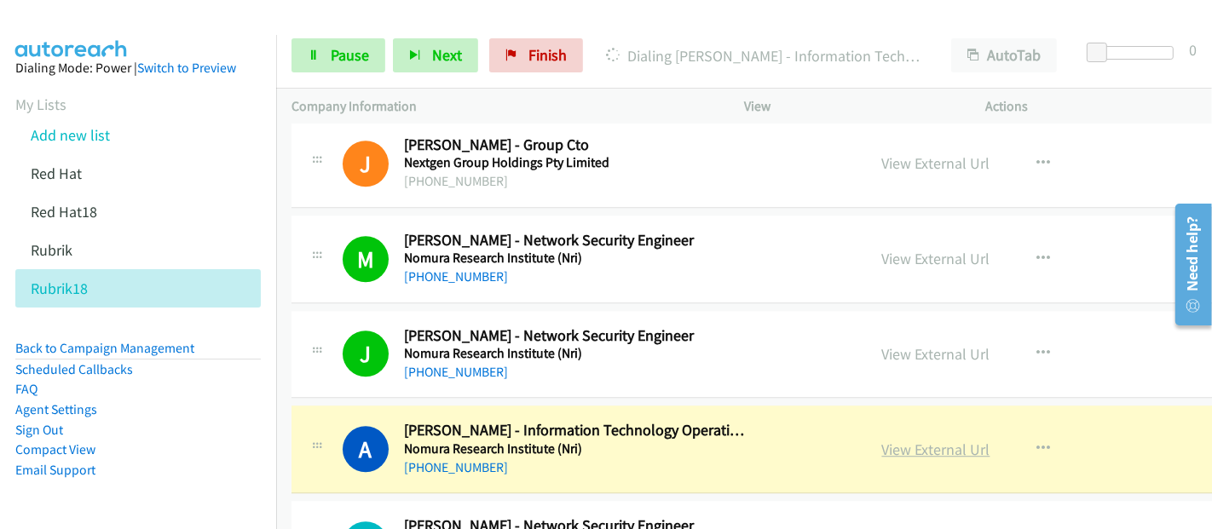
click at [882, 440] on link "View External Url" at bounding box center [936, 450] width 108 height 20
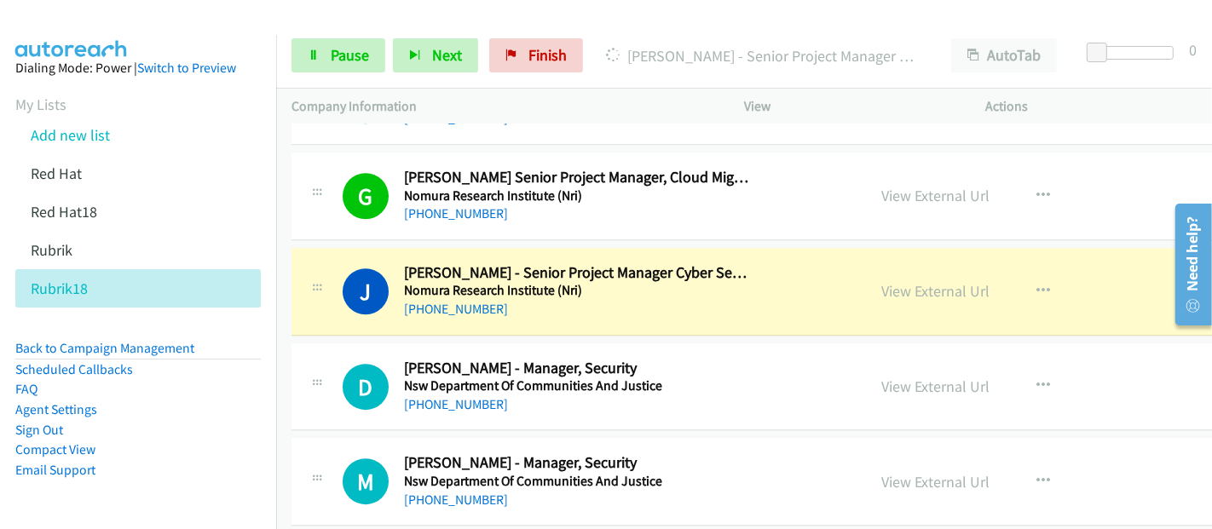
scroll to position [20645, 0]
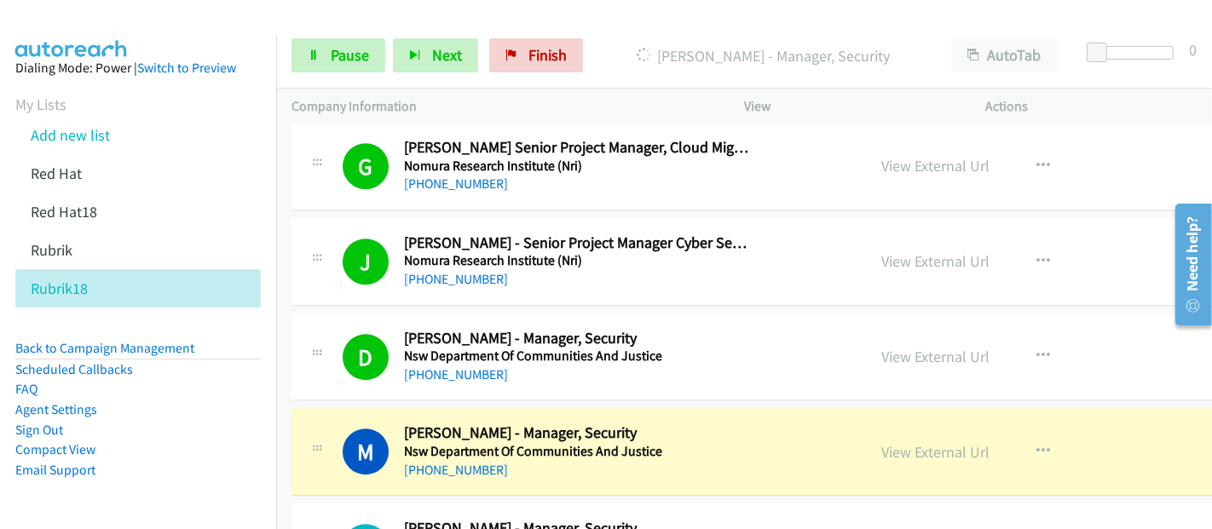
click at [750, 443] on h5 "Nsw Department Of Communities And Justice" at bounding box center [578, 451] width 349 height 17
click at [882, 442] on link "View External Url" at bounding box center [936, 452] width 108 height 20
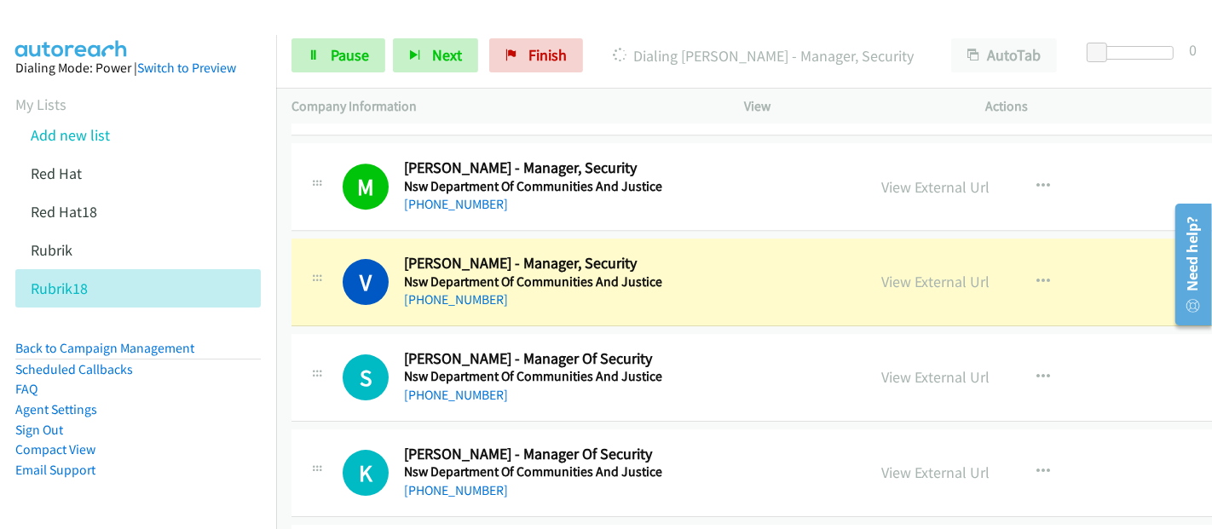
scroll to position [21023, 0]
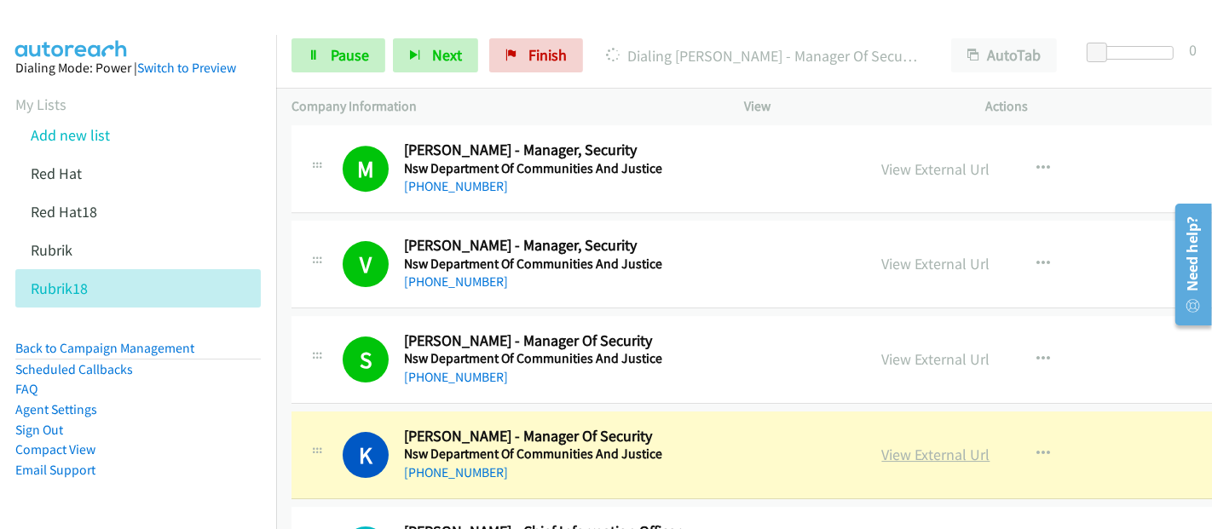
click at [713, 446] on h5 "Nsw Department Of Communities And Justice" at bounding box center [578, 454] width 349 height 17
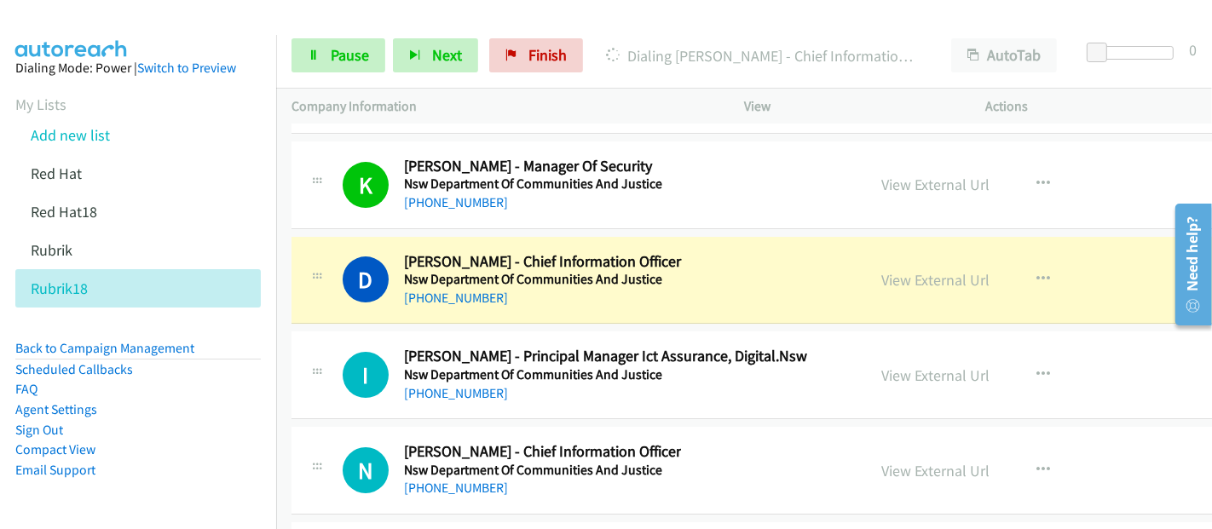
scroll to position [21308, 0]
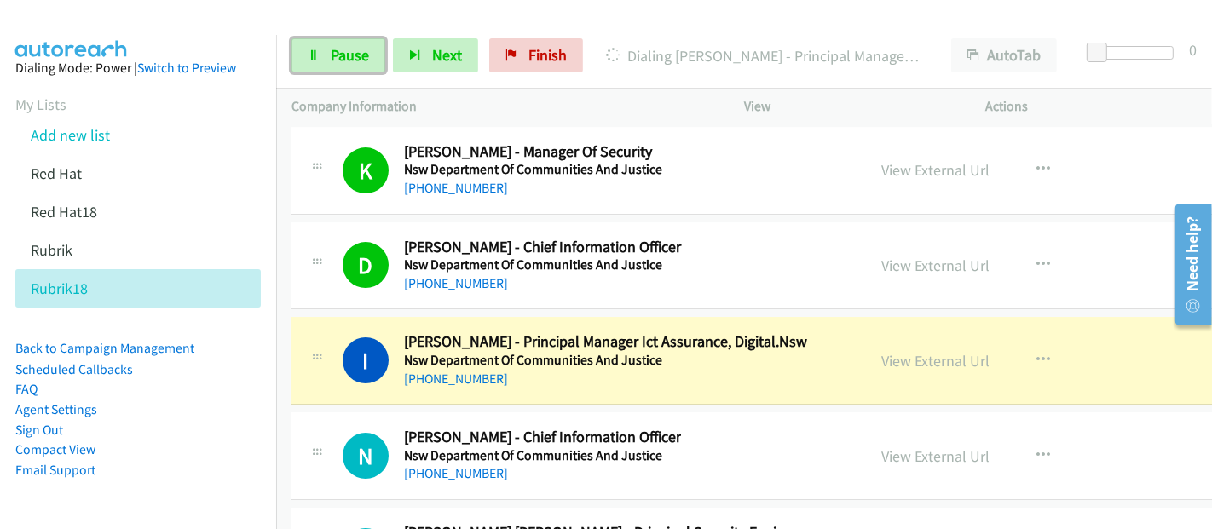
click at [349, 52] on span "Pause" at bounding box center [350, 55] width 38 height 20
